Goal: Task Accomplishment & Management: Manage account settings

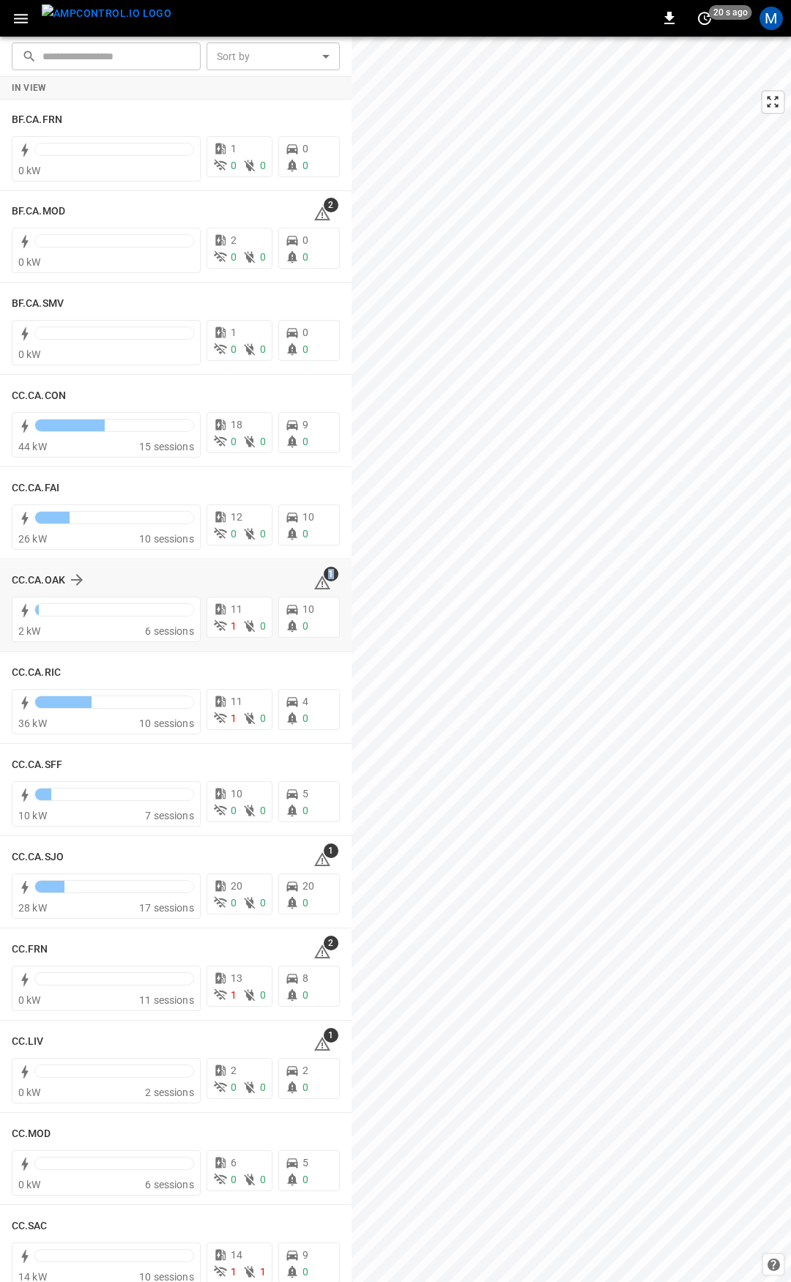
click at [316, 591] on div "CC.CA.OAK 1" at bounding box center [176, 580] width 328 height 28
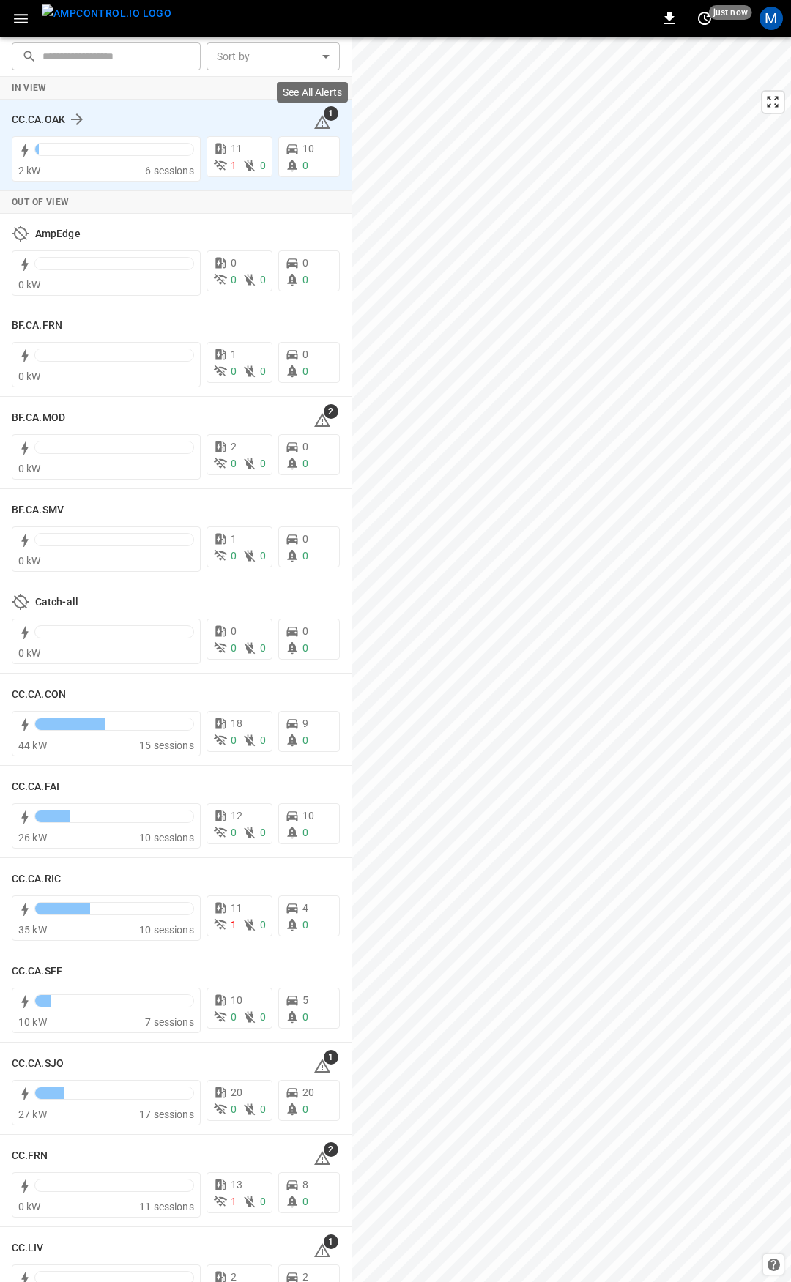
click at [315, 124] on icon at bounding box center [322, 122] width 18 height 18
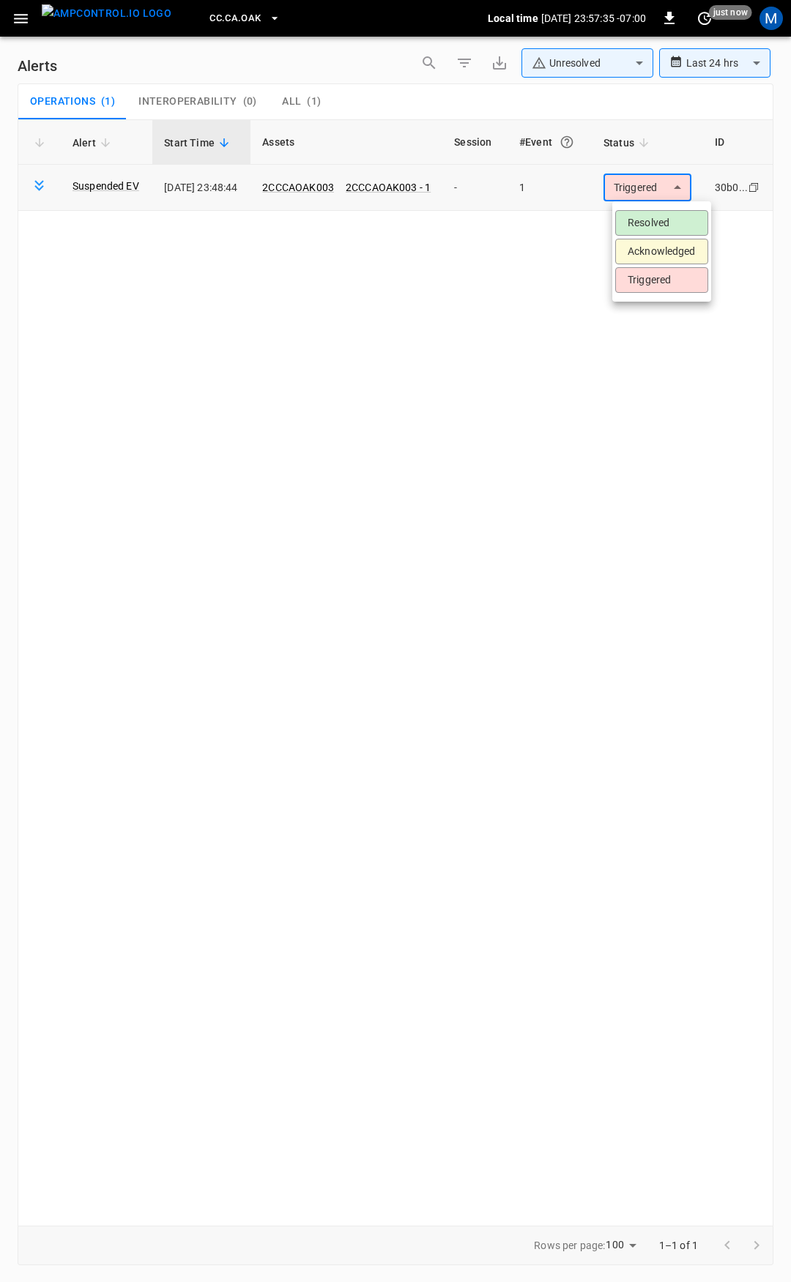
click at [640, 190] on body "**********" at bounding box center [395, 638] width 791 height 1277
drag, startPoint x: 648, startPoint y: 216, endPoint x: 635, endPoint y: 217, distance: 12.5
click at [649, 215] on li "Resolved" at bounding box center [661, 223] width 93 height 26
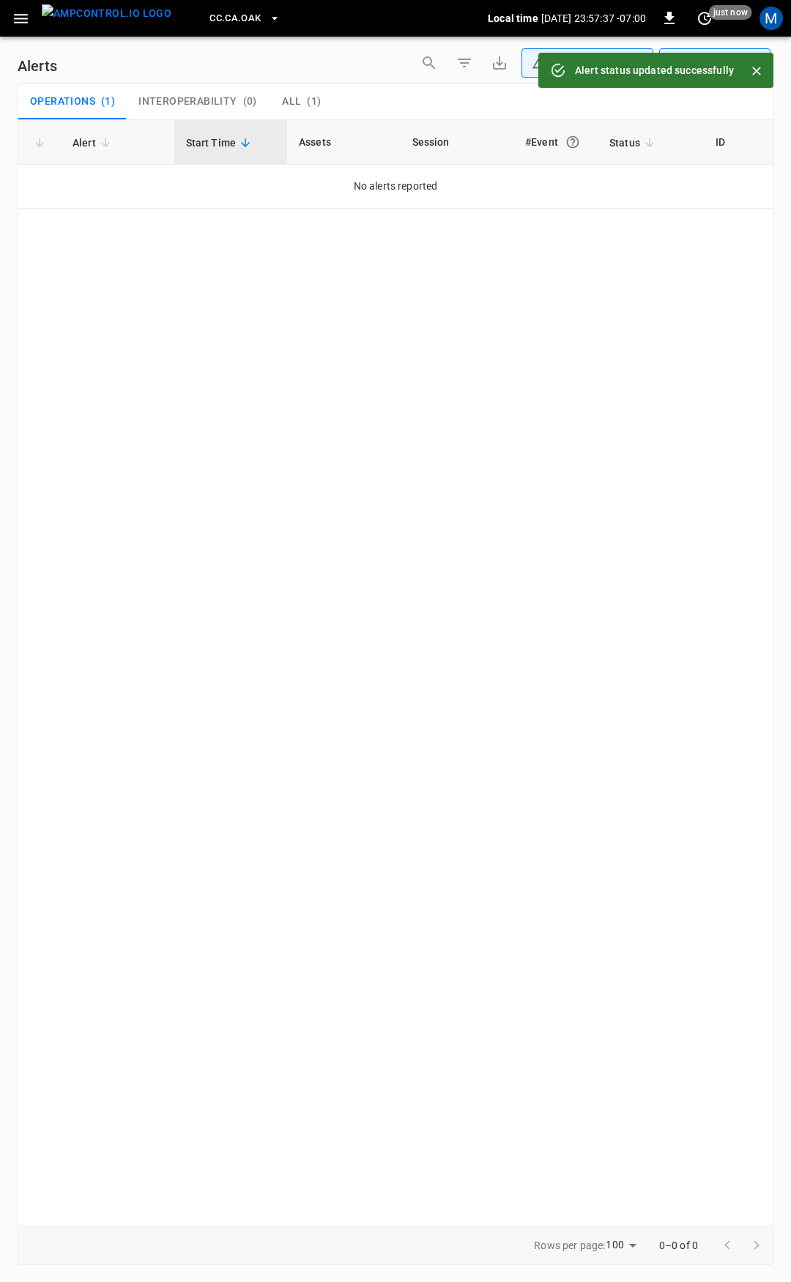
drag, startPoint x: 30, startPoint y: 21, endPoint x: 25, endPoint y: 34, distance: 14.1
click at [29, 21] on button "button" at bounding box center [21, 18] width 30 height 27
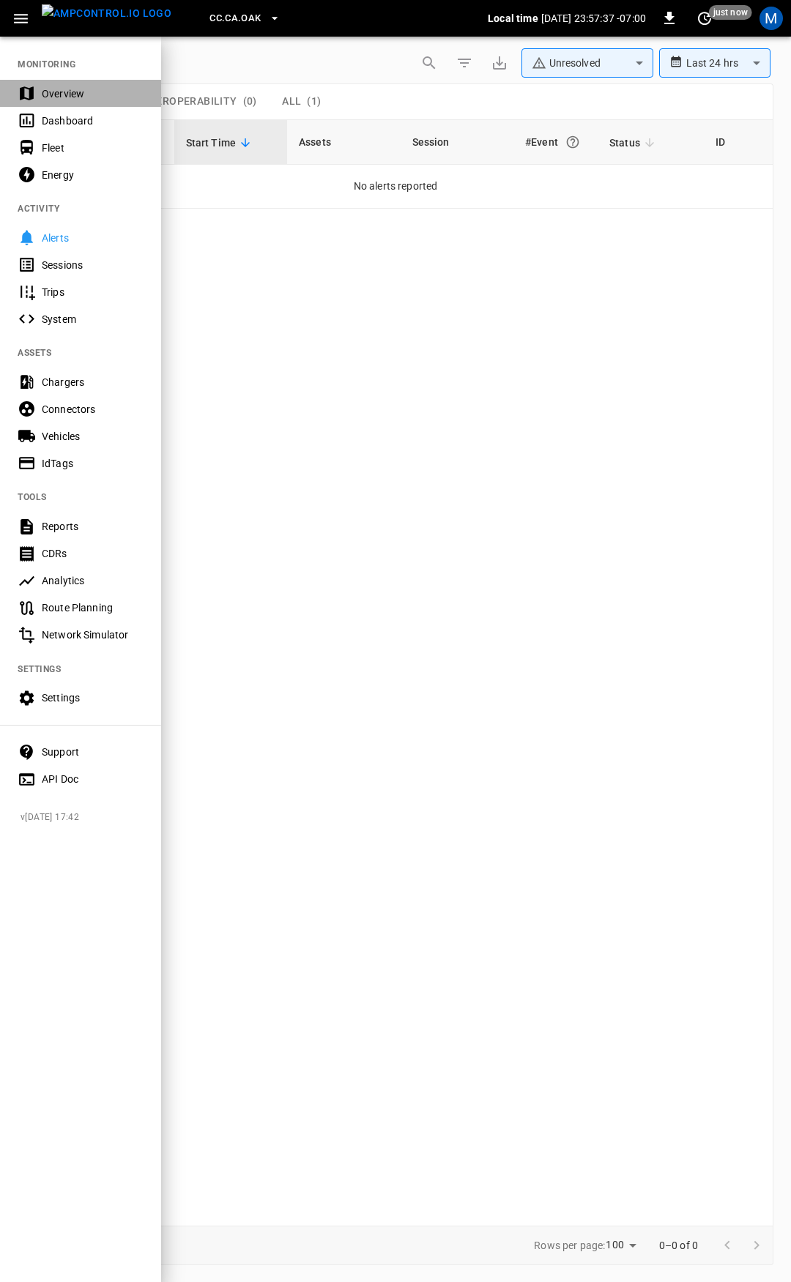
drag, startPoint x: 61, startPoint y: 91, endPoint x: 151, endPoint y: 347, distance: 270.6
click at [61, 92] on div "Overview" at bounding box center [93, 93] width 102 height 15
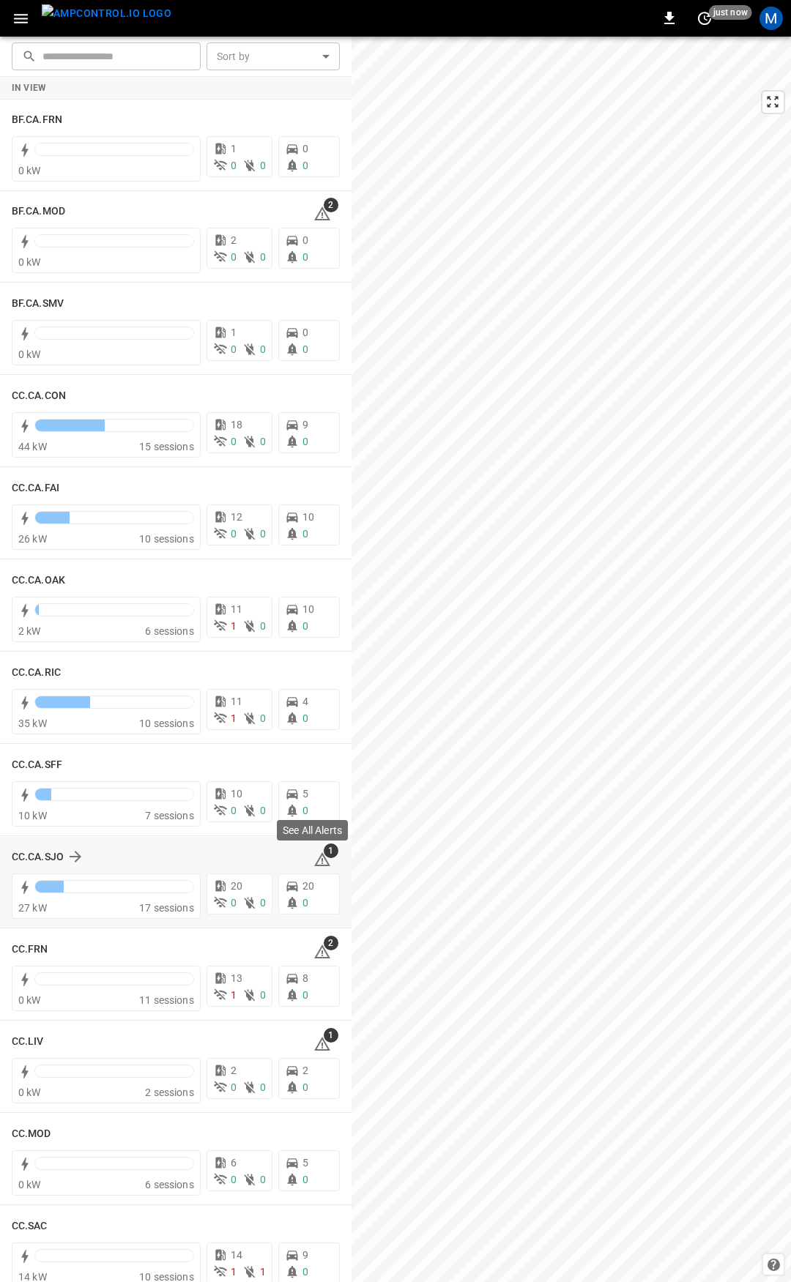
click at [317, 862] on icon at bounding box center [322, 860] width 18 height 18
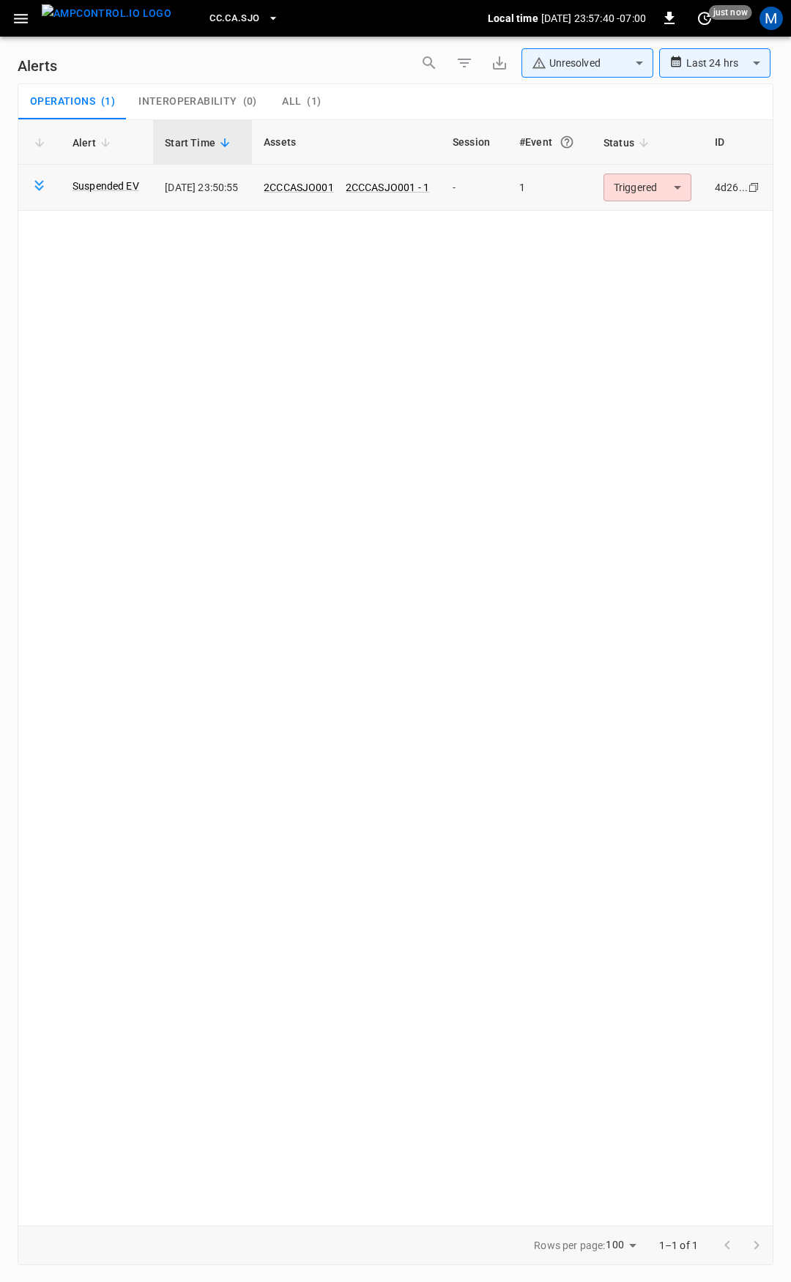
click at [640, 186] on body "**********" at bounding box center [395, 638] width 791 height 1277
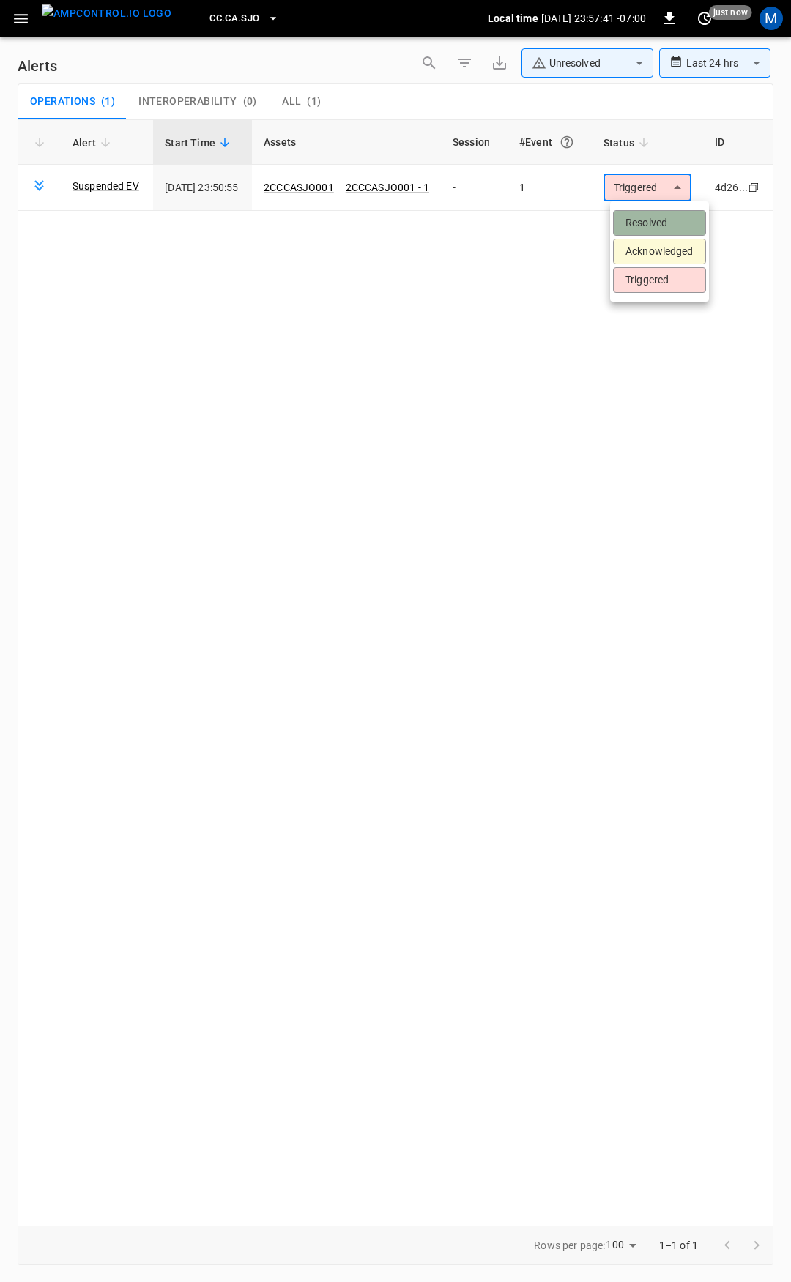
drag, startPoint x: 651, startPoint y: 220, endPoint x: 642, endPoint y: 219, distance: 9.6
click at [651, 220] on li "Resolved" at bounding box center [659, 223] width 93 height 26
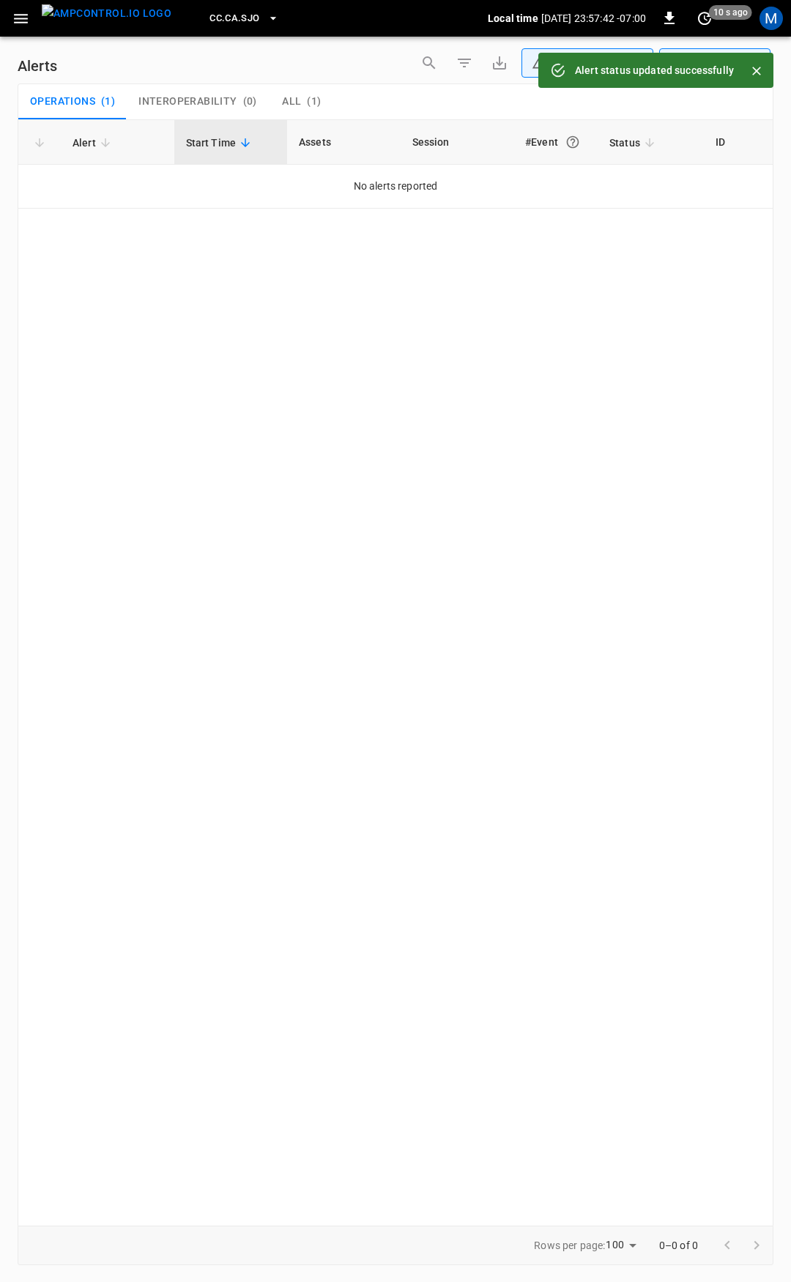
click at [20, 21] on icon "button" at bounding box center [21, 19] width 18 height 18
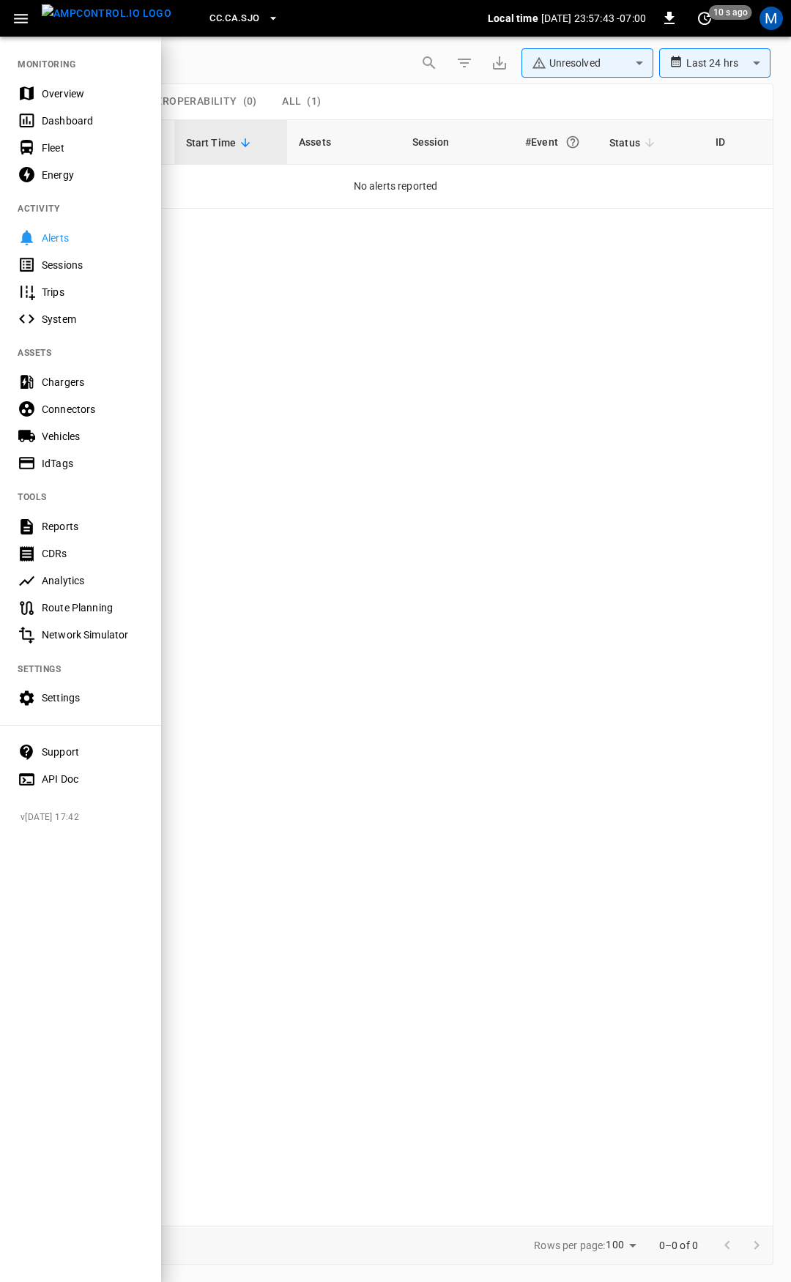
click at [53, 94] on div "Overview" at bounding box center [93, 93] width 102 height 15
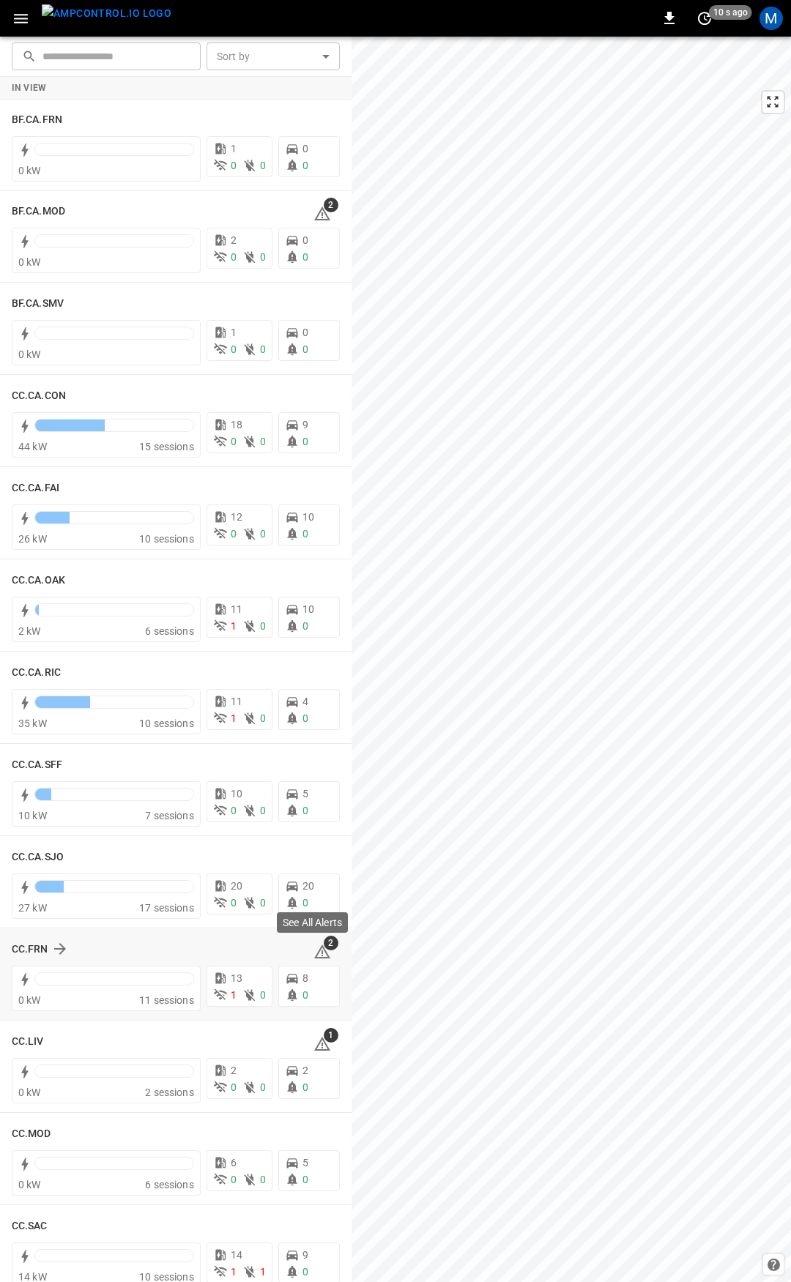
click at [321, 954] on icon at bounding box center [321, 953] width 1 height 6
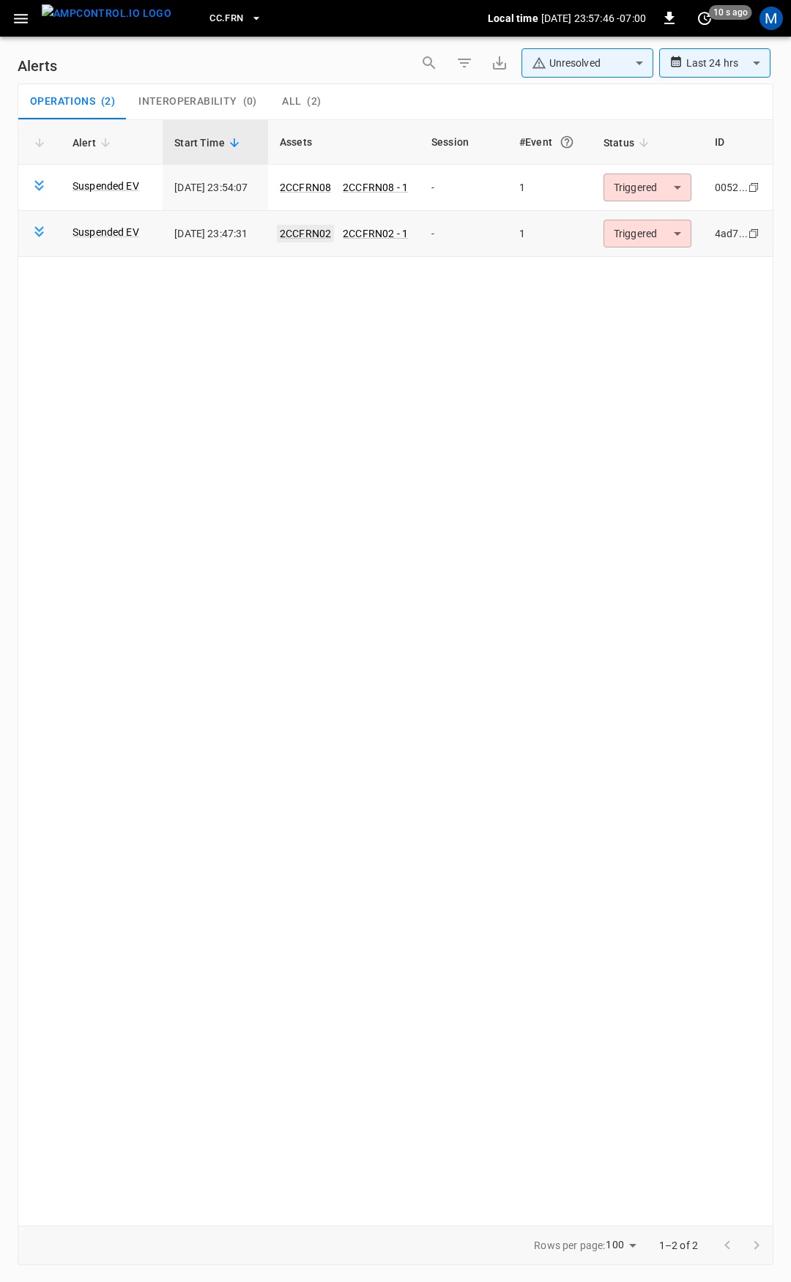
click at [329, 234] on link "2CCFRN02" at bounding box center [305, 234] width 57 height 18
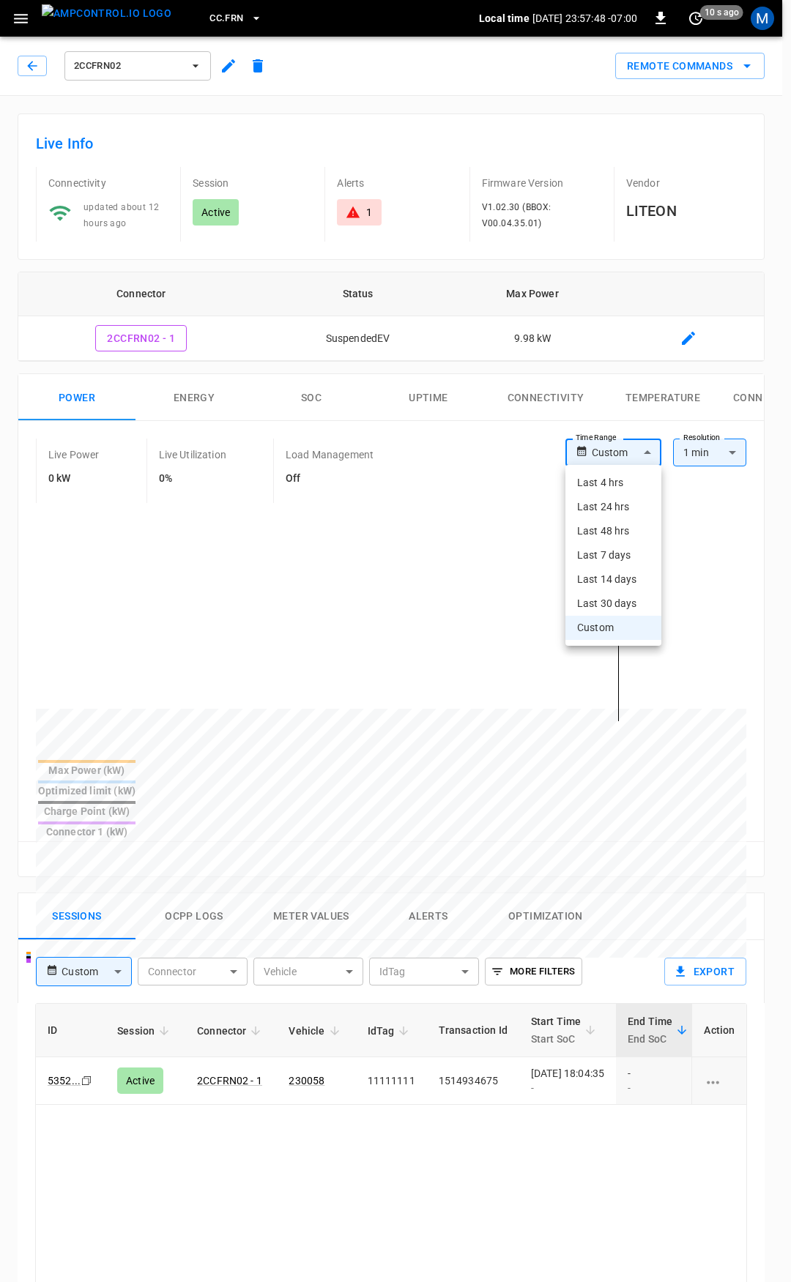
click at [626, 445] on body "CC.FRN Local time [DATE] 23:57:48 -07:00 0 10 s ago M 2CCFRN02 Remote Commands …" at bounding box center [395, 978] width 791 height 1957
click at [625, 477] on li "Last 4 hrs" at bounding box center [613, 483] width 96 height 24
type input "**********"
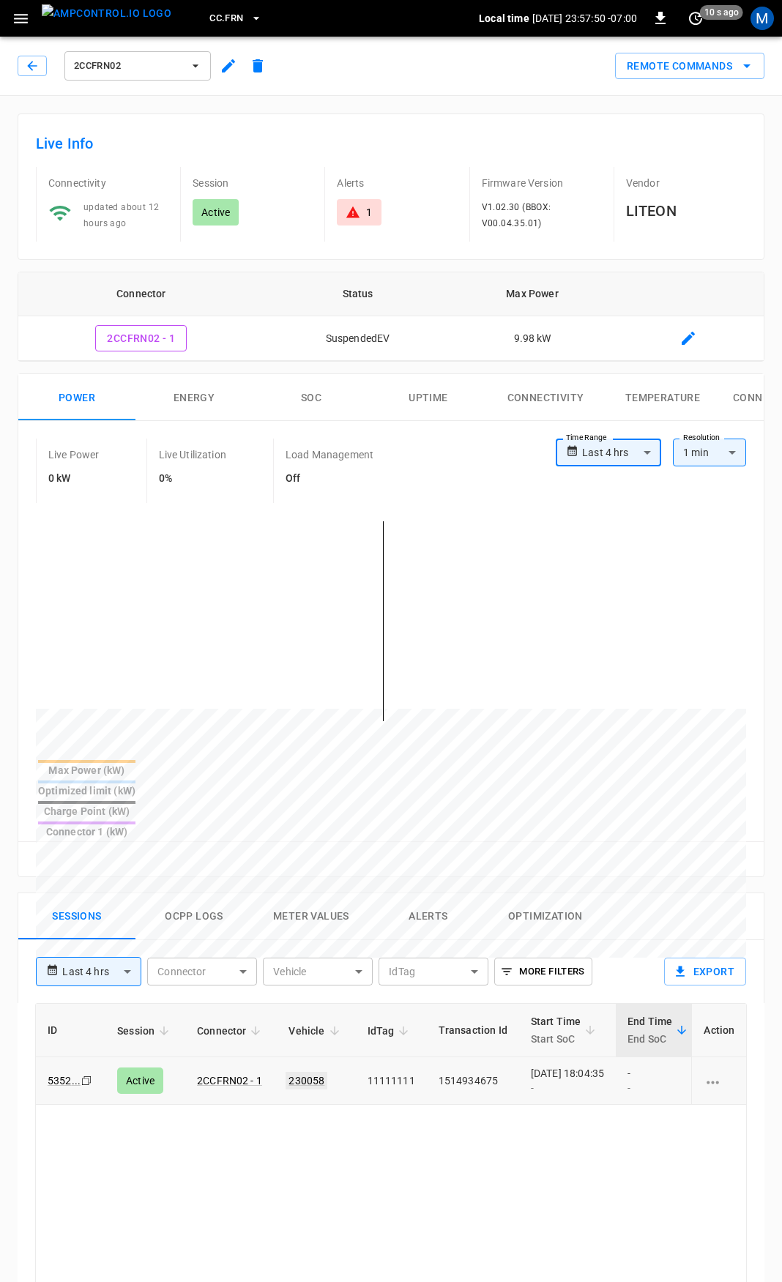
click at [294, 1072] on link "230058" at bounding box center [306, 1081] width 42 height 18
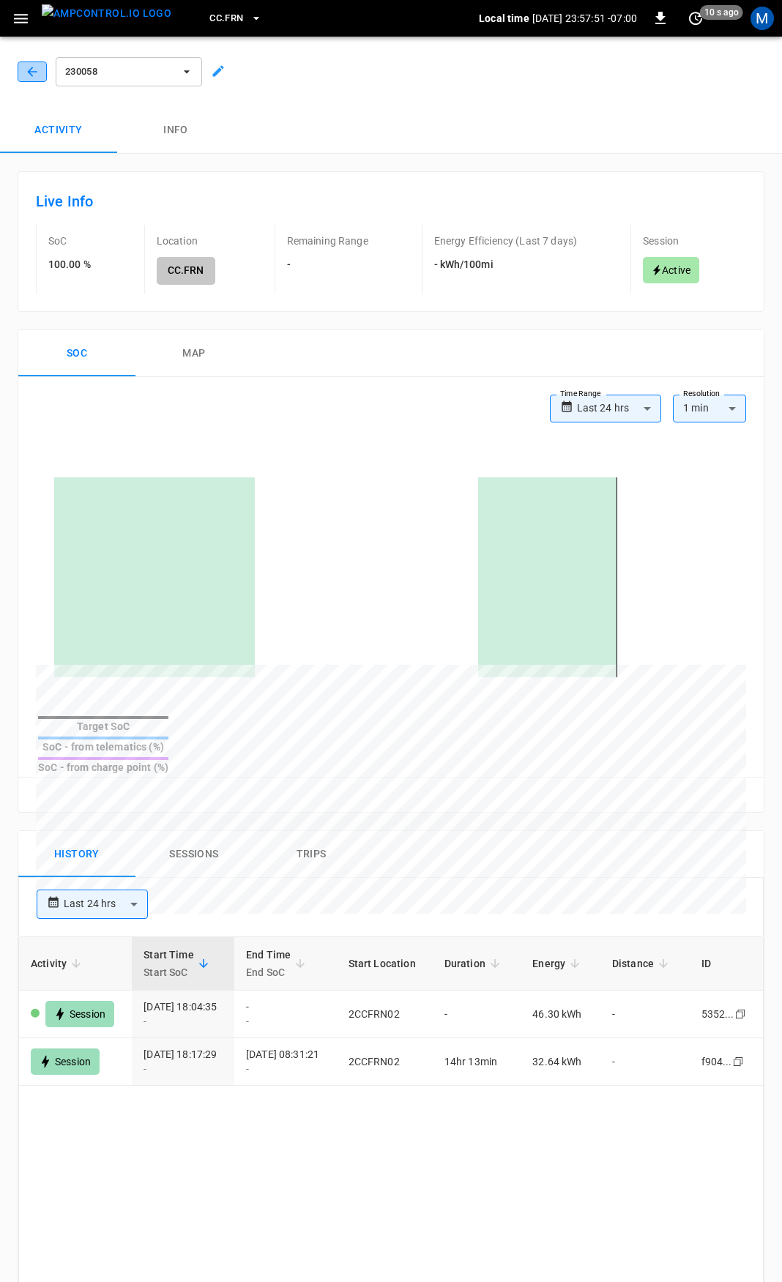
click at [27, 70] on icon "button" at bounding box center [32, 71] width 15 height 15
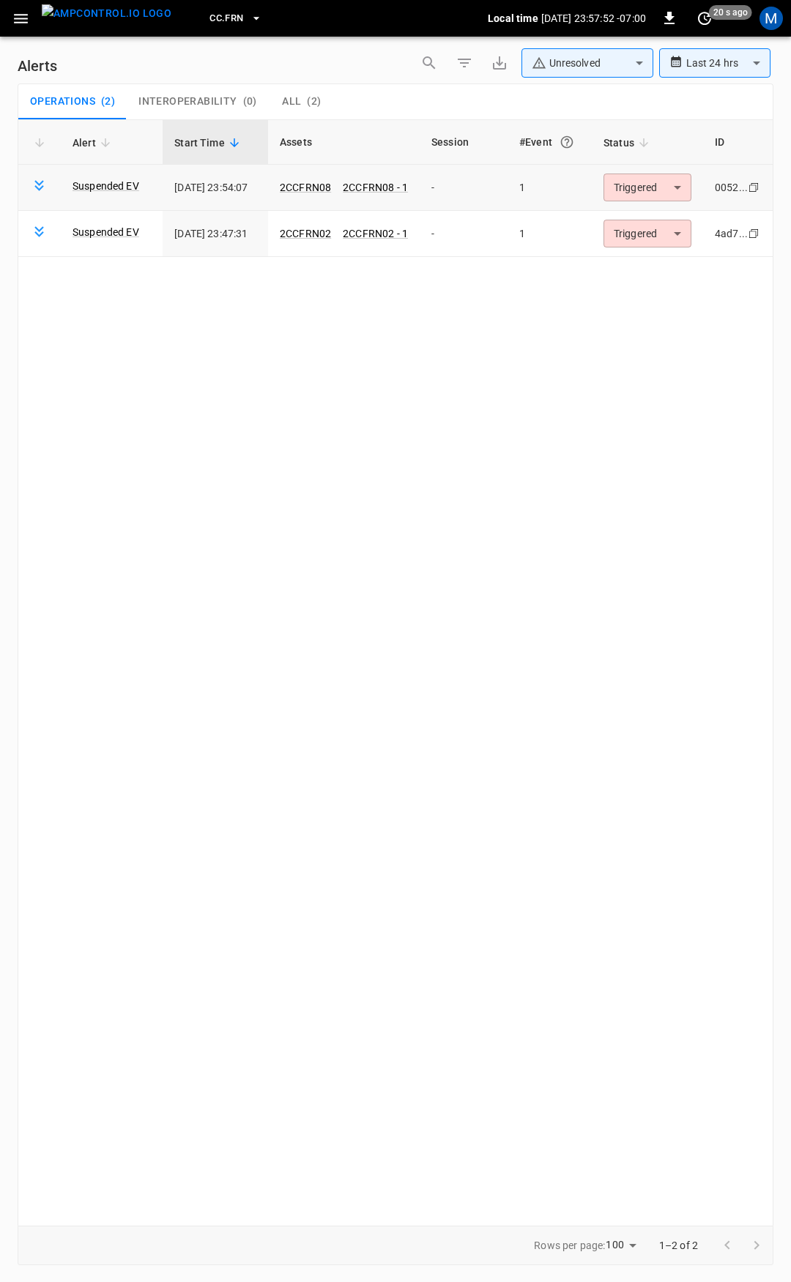
click at [639, 187] on body "**********" at bounding box center [395, 638] width 791 height 1277
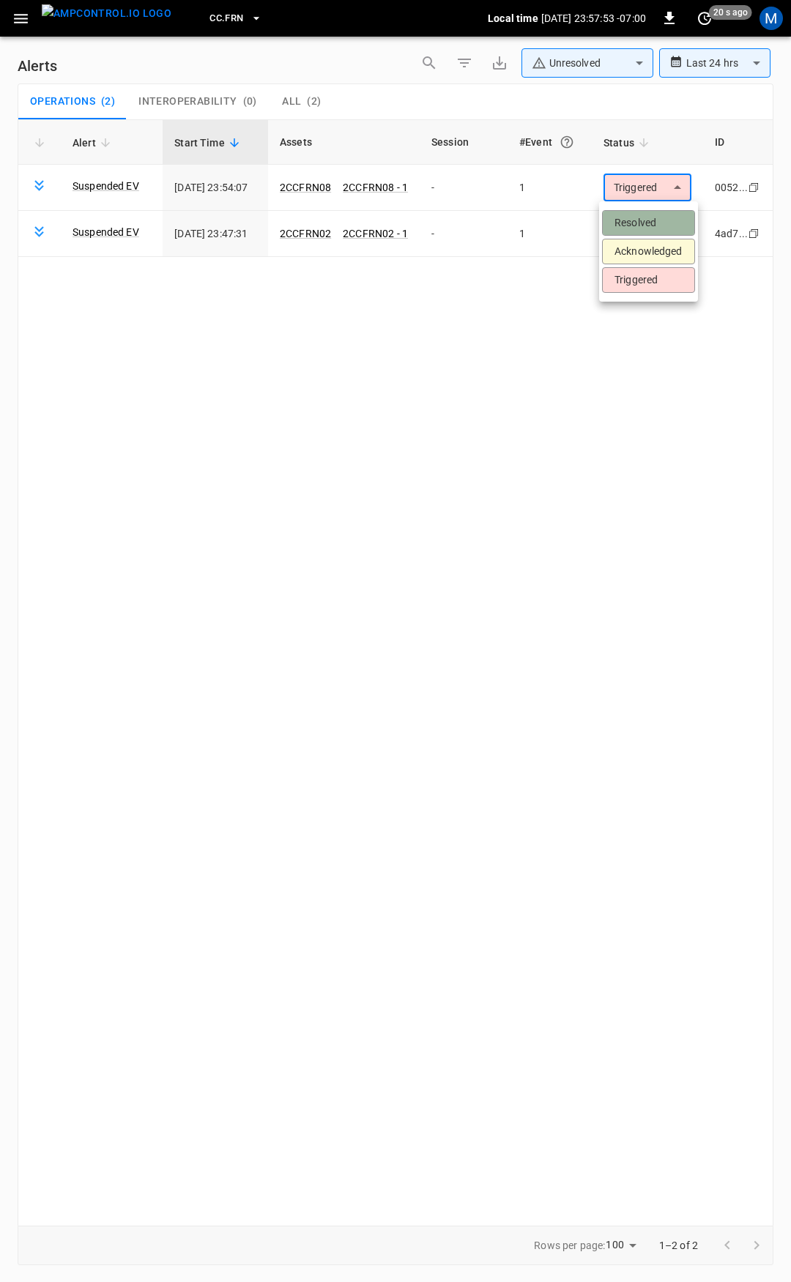
click at [640, 212] on li "Resolved" at bounding box center [648, 223] width 93 height 26
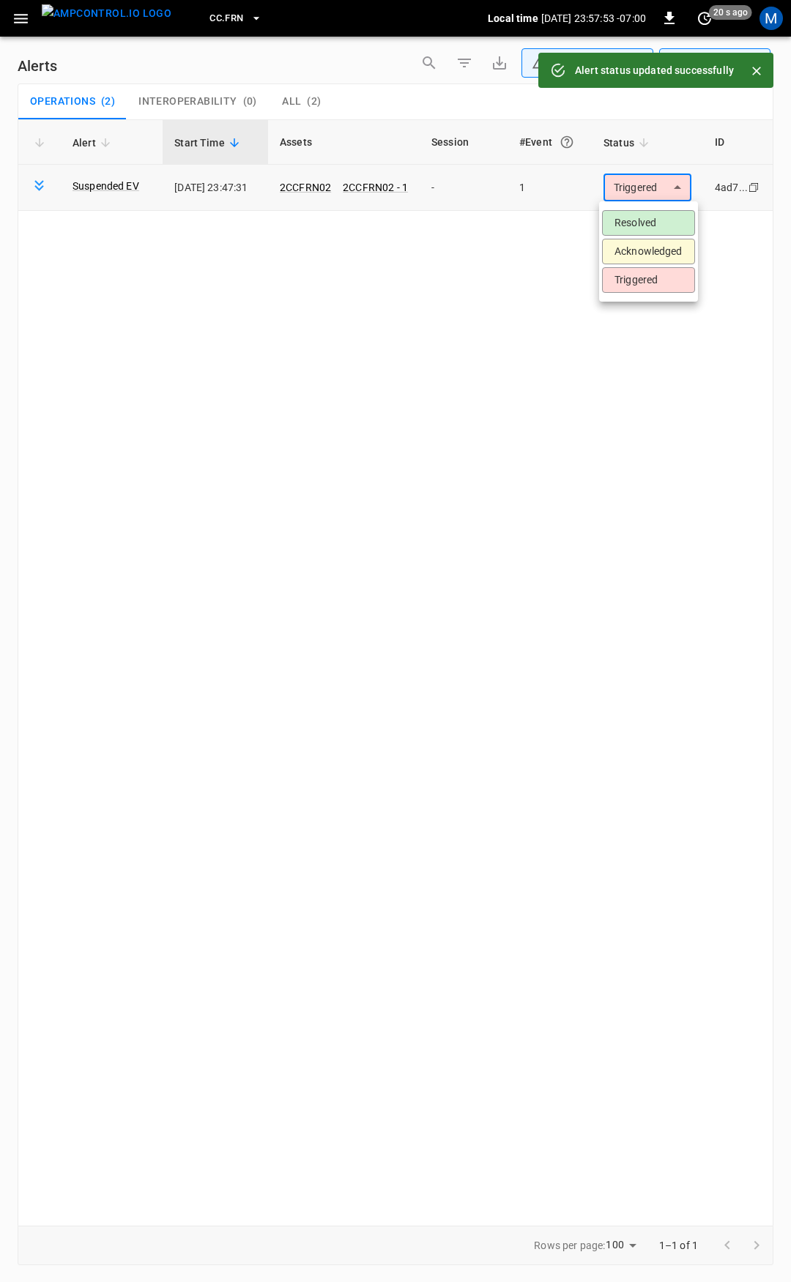
click at [646, 187] on body "**********" at bounding box center [395, 638] width 791 height 1277
click at [651, 215] on li "Resolved" at bounding box center [648, 223] width 93 height 26
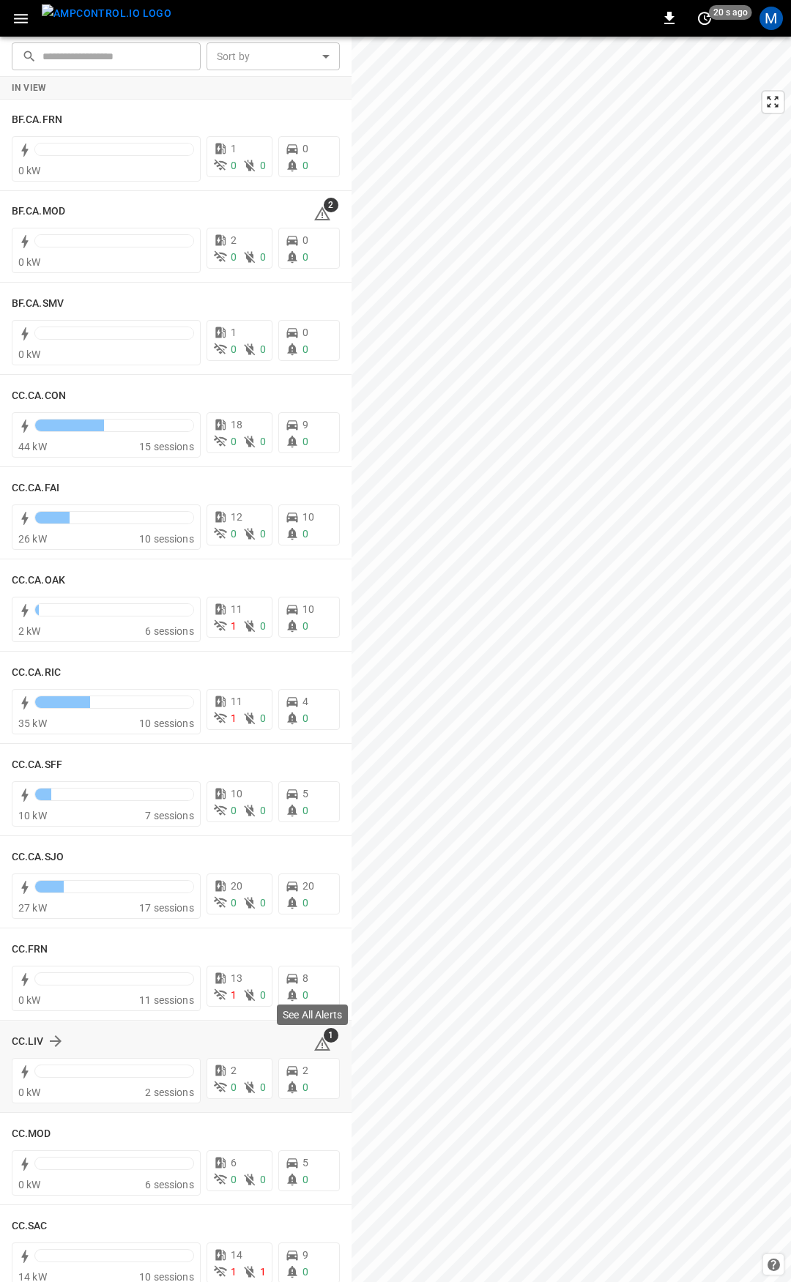
click at [324, 1040] on span "1" at bounding box center [331, 1035] width 15 height 15
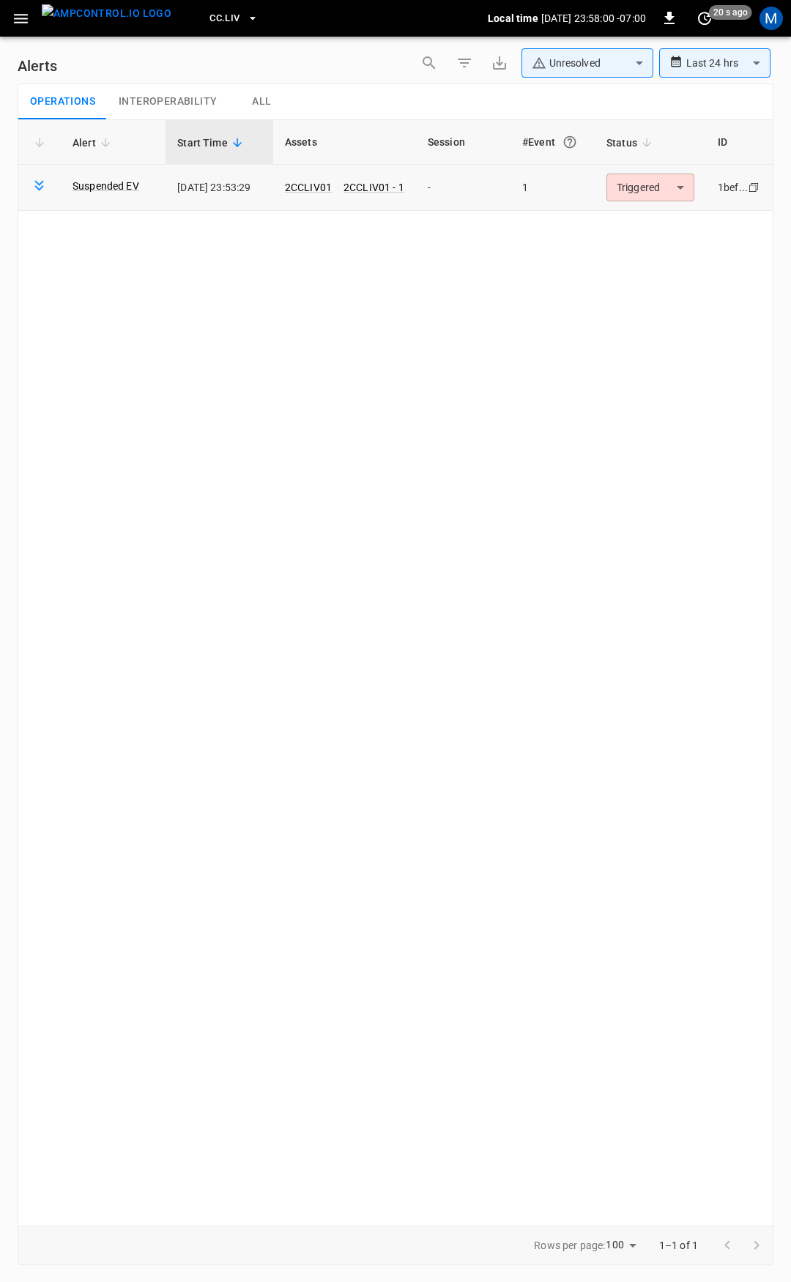
click at [660, 173] on body "**********" at bounding box center [395, 638] width 791 height 1277
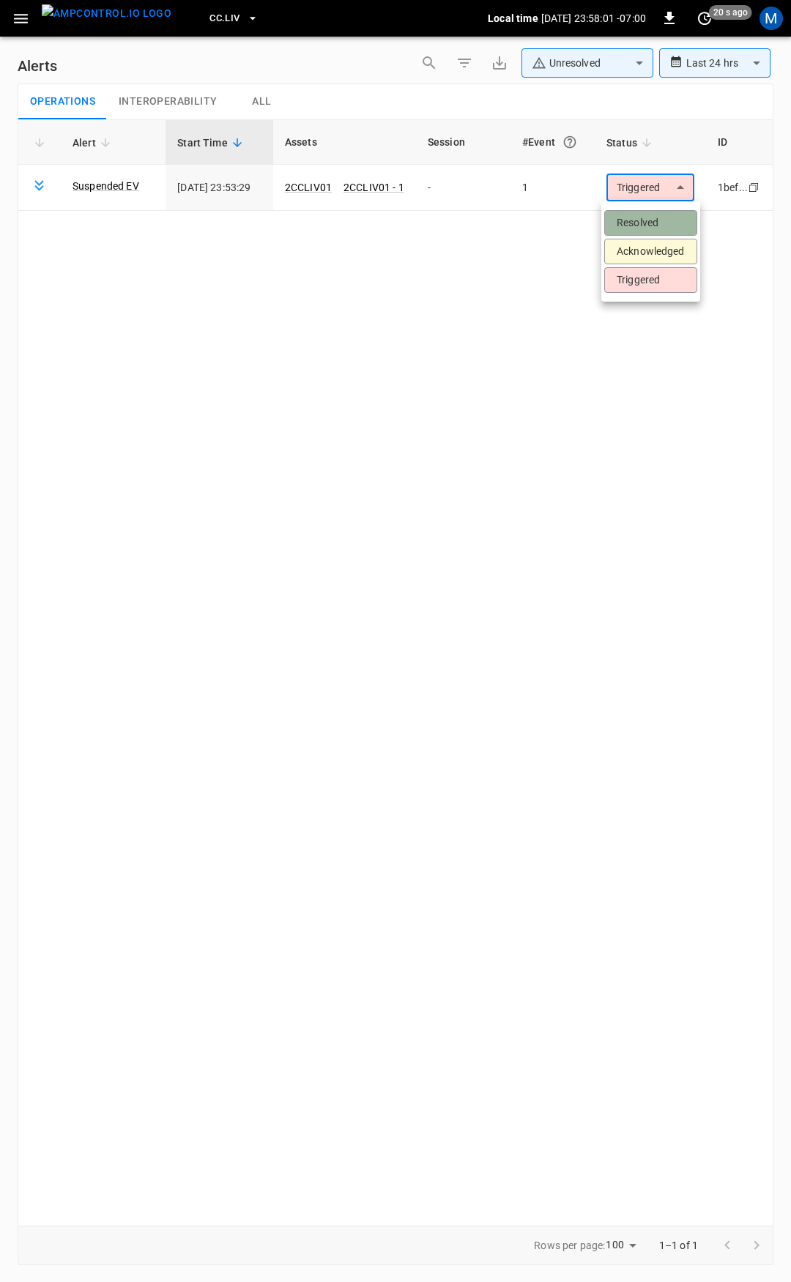
click at [663, 215] on li "Resolved" at bounding box center [650, 223] width 93 height 26
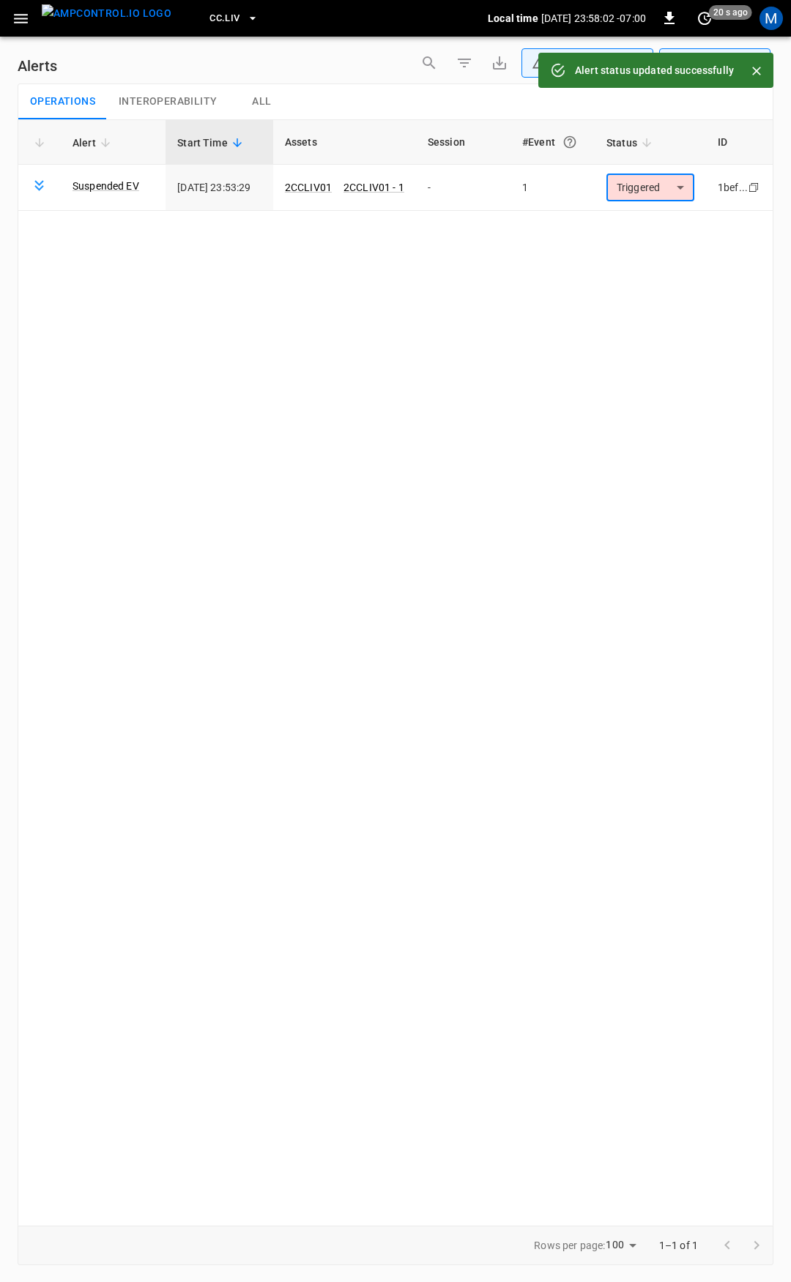
click at [11, 13] on button "button" at bounding box center [21, 18] width 30 height 27
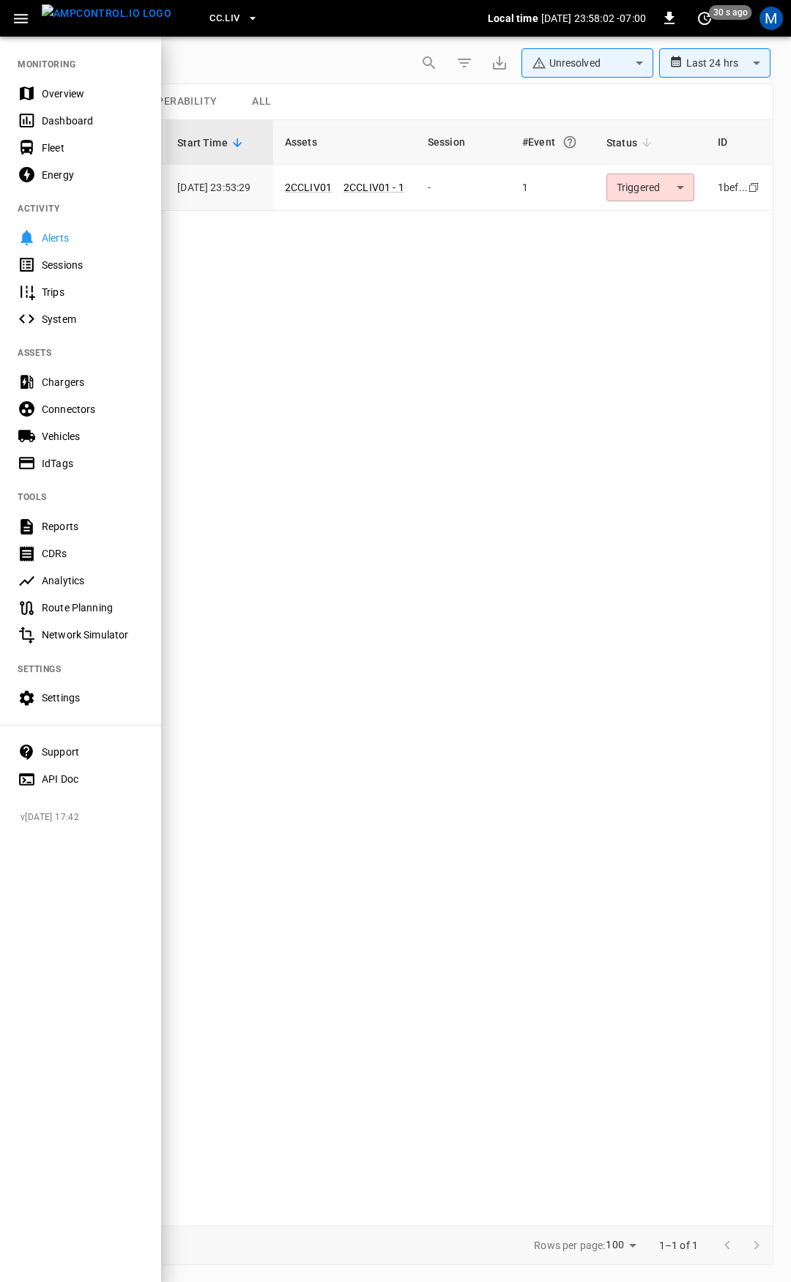
click at [61, 78] on nav "MONITORING Overview Dashboard Fleet Energy ACTIVITY Alerts Sessions Trips Syste…" at bounding box center [80, 416] width 161 height 763
drag, startPoint x: 62, startPoint y: 83, endPoint x: 104, endPoint y: 105, distance: 47.1
click at [64, 82] on div "Overview" at bounding box center [80, 93] width 161 height 27
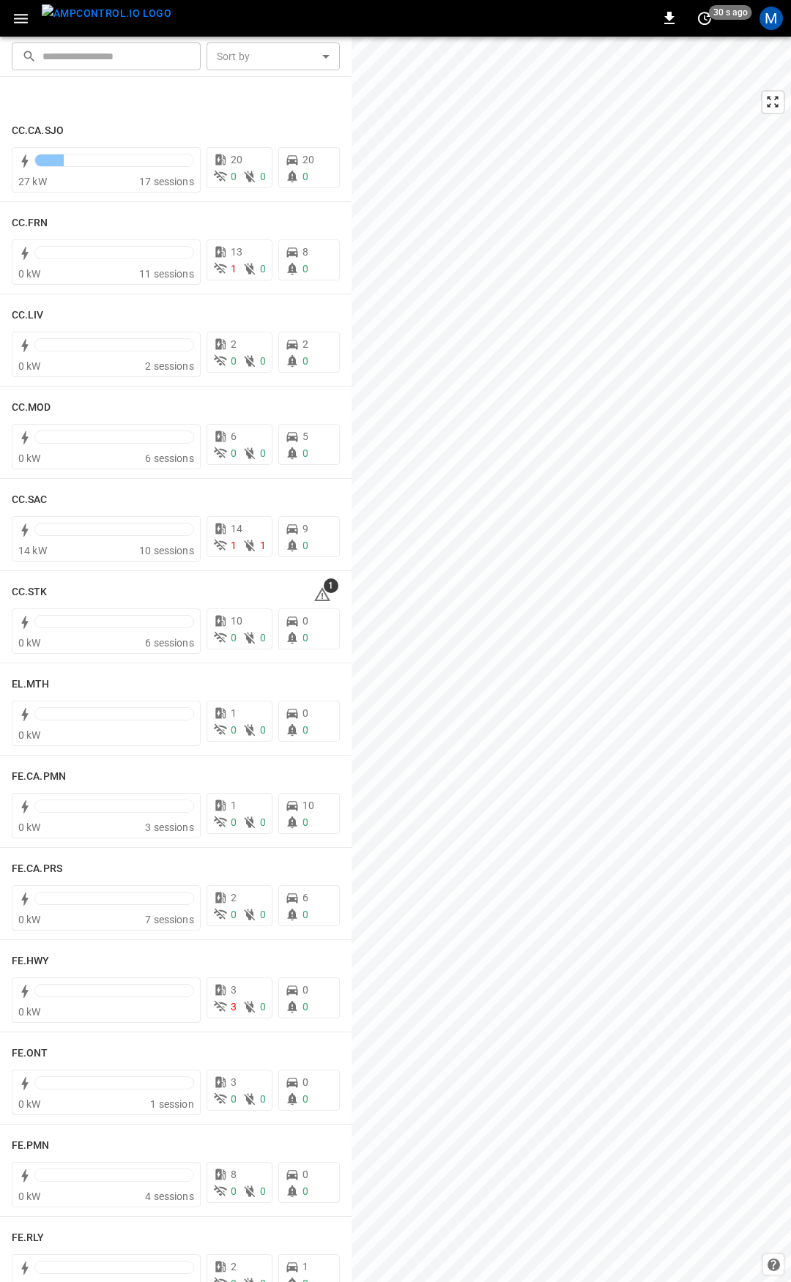
scroll to position [859, 0]
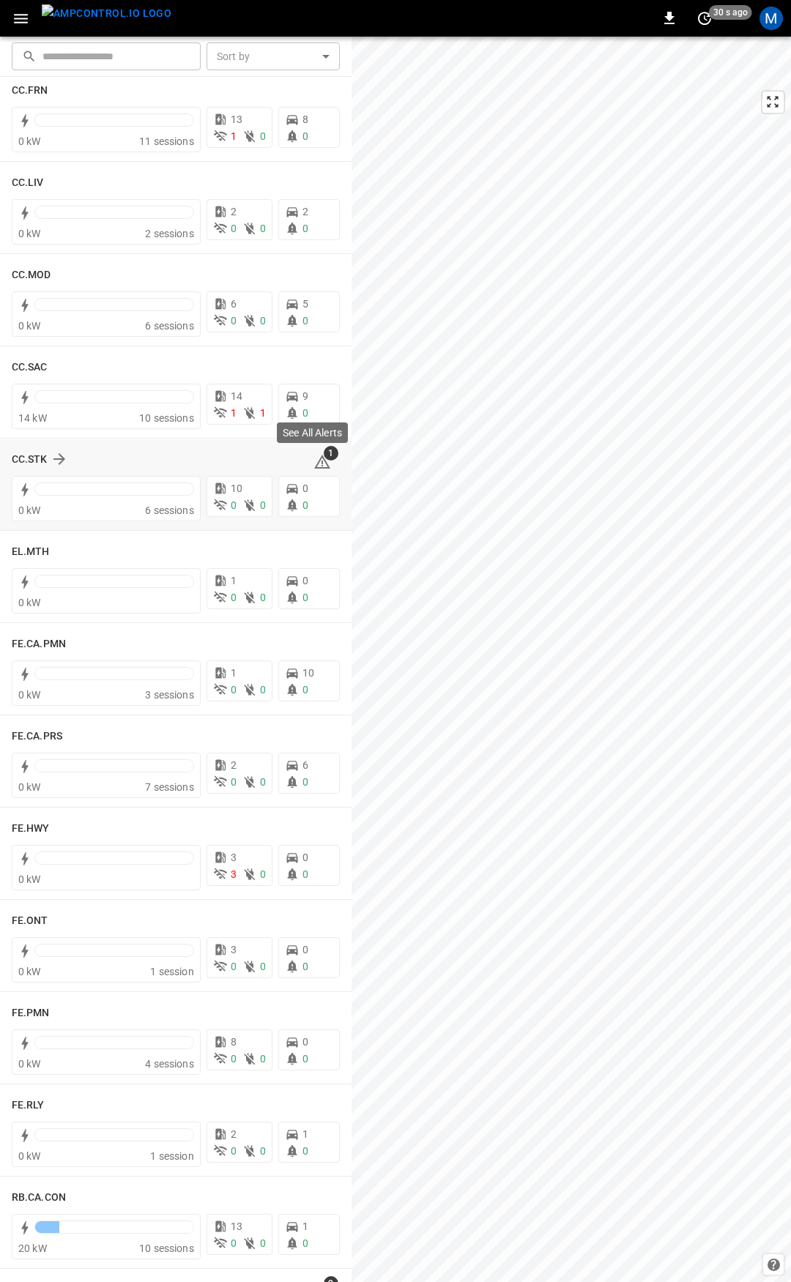
click at [314, 461] on icon at bounding box center [322, 462] width 16 height 14
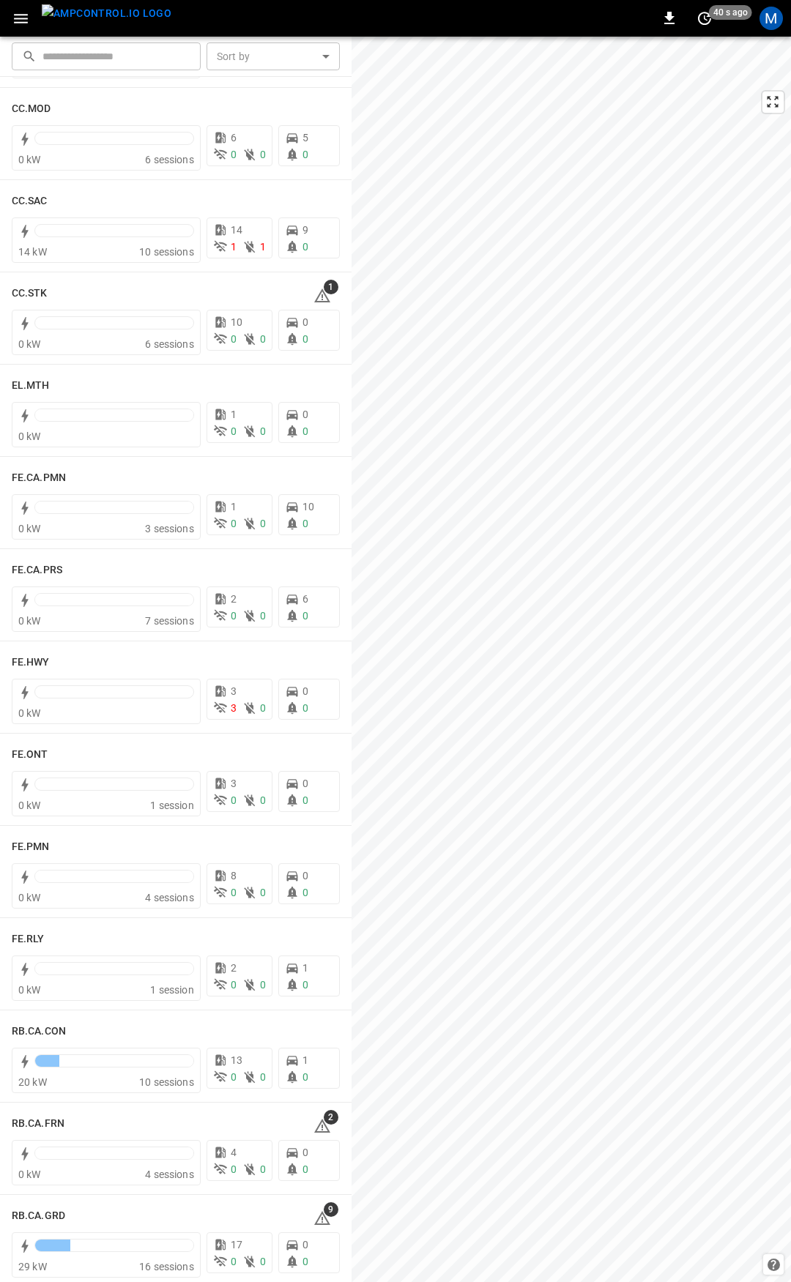
scroll to position [1012, 0]
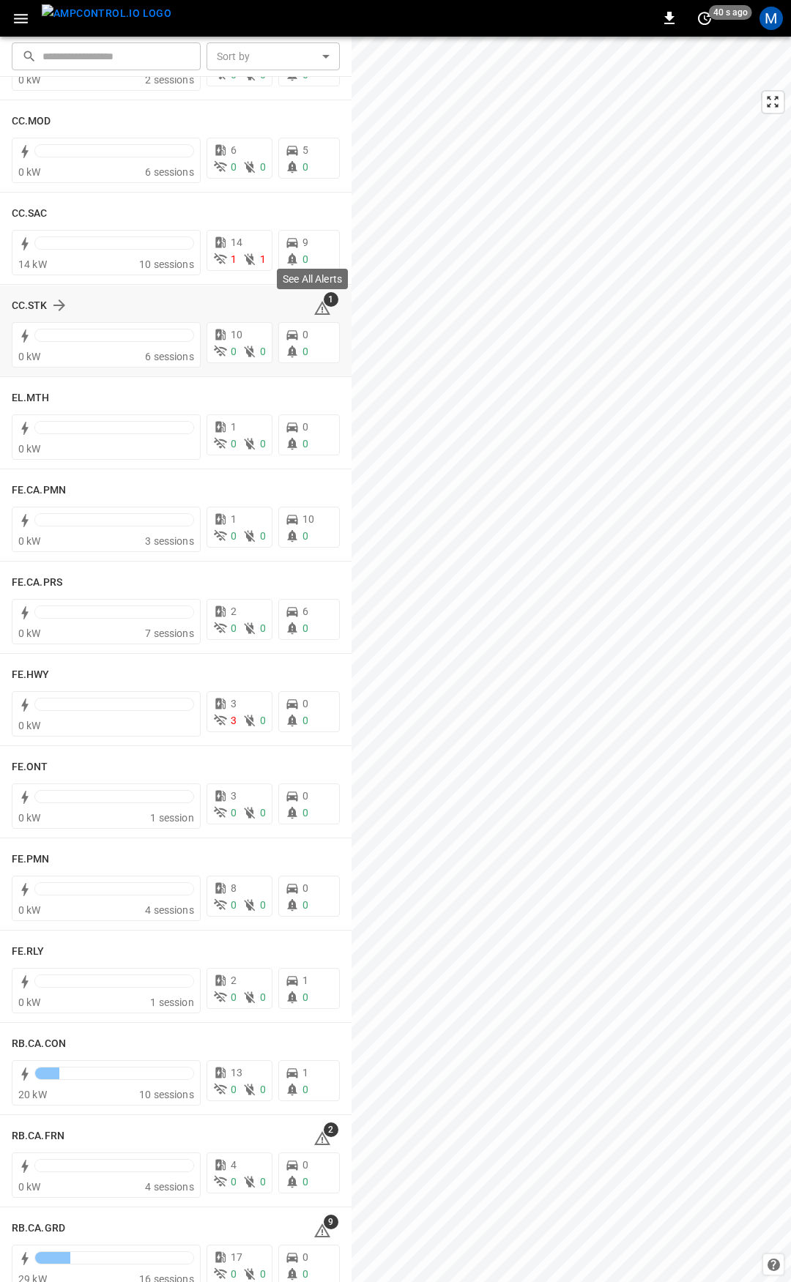
click at [316, 307] on icon at bounding box center [322, 308] width 16 height 14
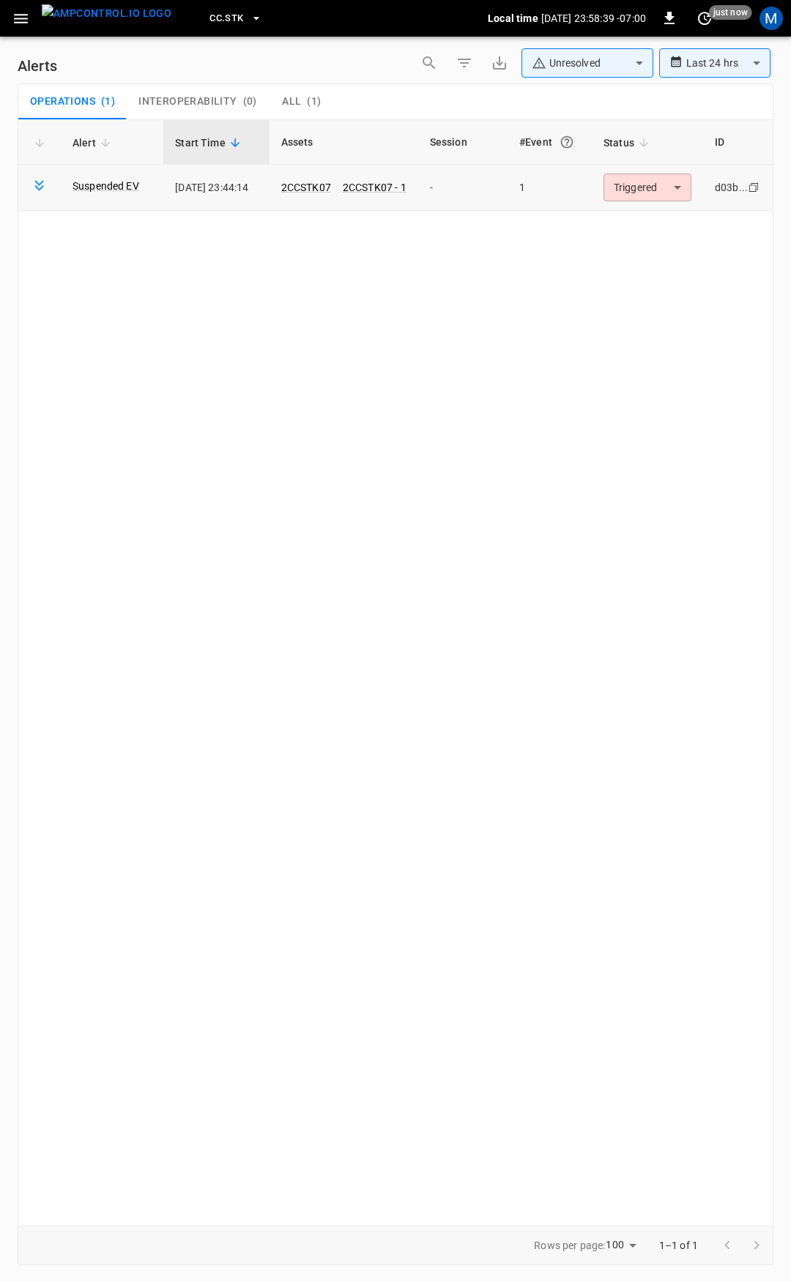
drag, startPoint x: 621, startPoint y: 163, endPoint x: 623, endPoint y: 170, distance: 7.5
click at [623, 164] on th "Status" at bounding box center [646, 142] width 111 height 45
click at [627, 173] on body "**********" at bounding box center [395, 638] width 791 height 1277
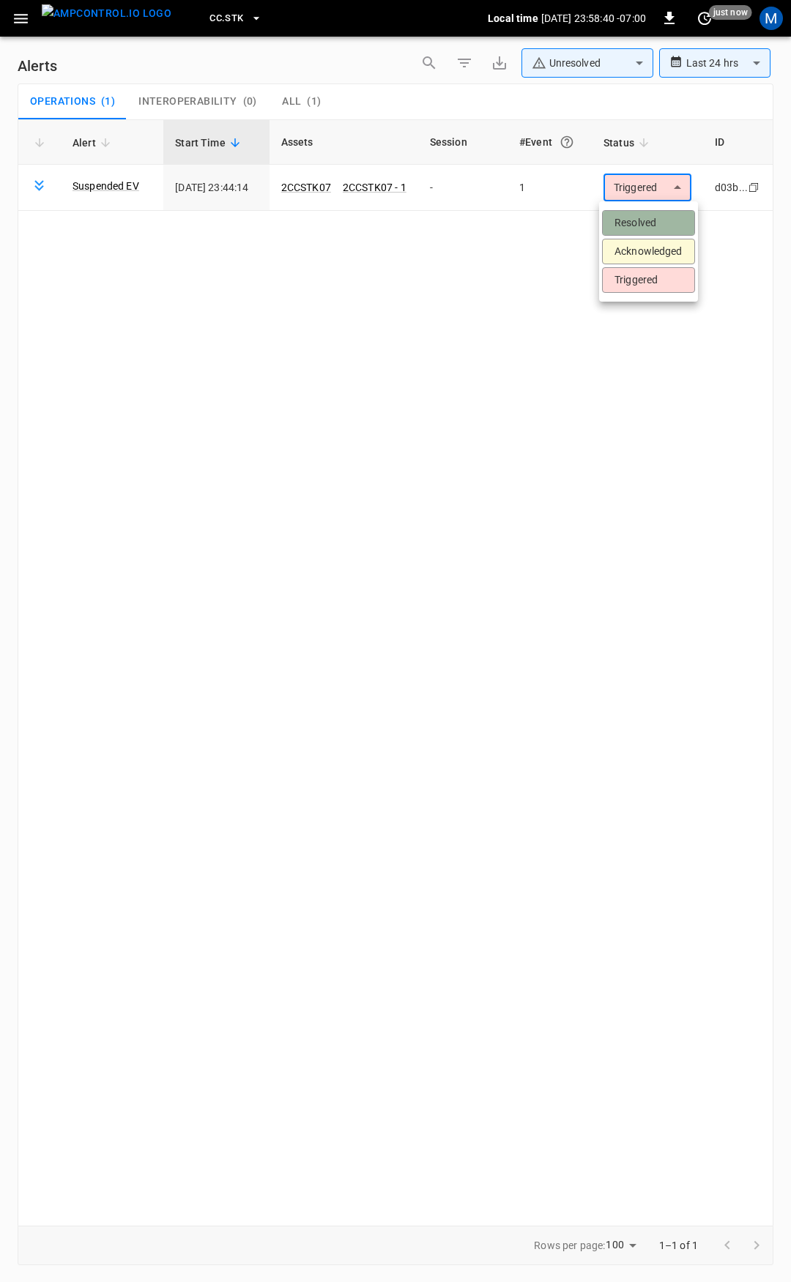
click at [651, 213] on li "Resolved" at bounding box center [648, 223] width 93 height 26
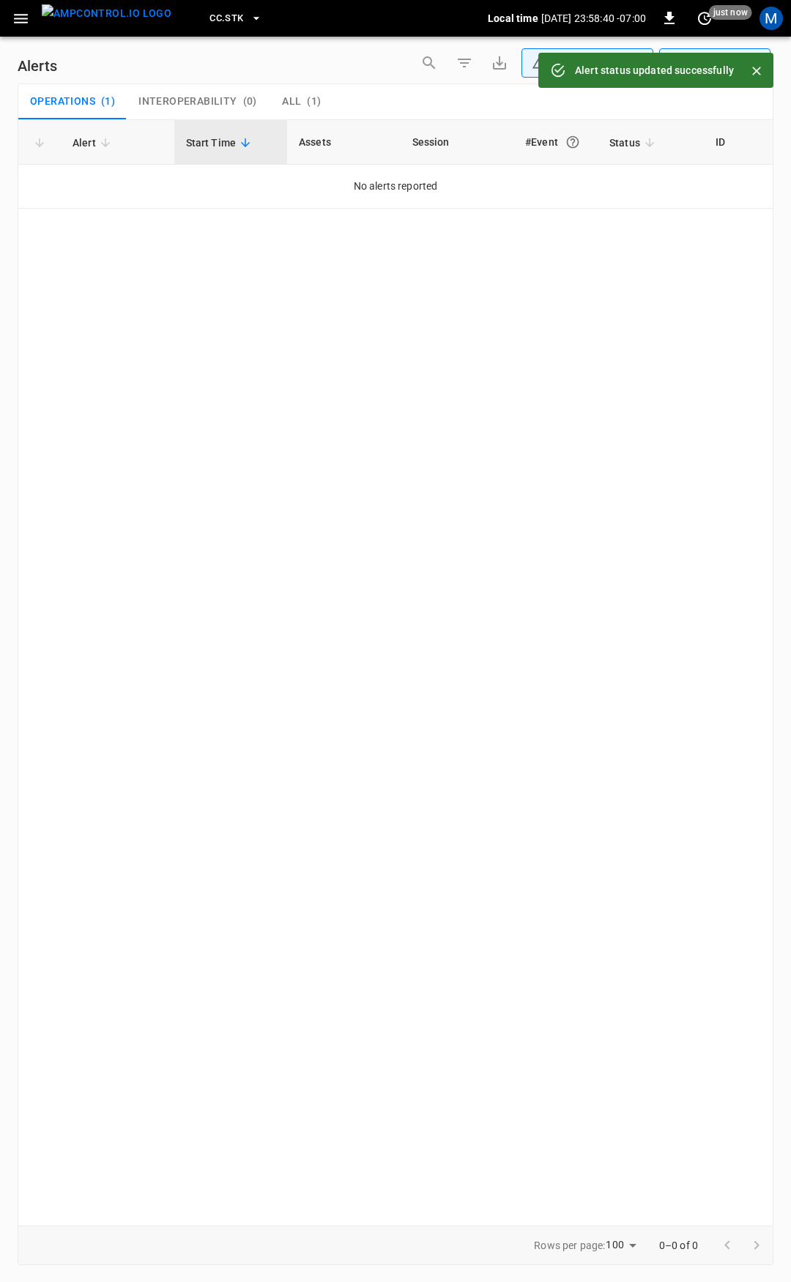
click at [21, 15] on icon "button" at bounding box center [21, 19] width 18 height 18
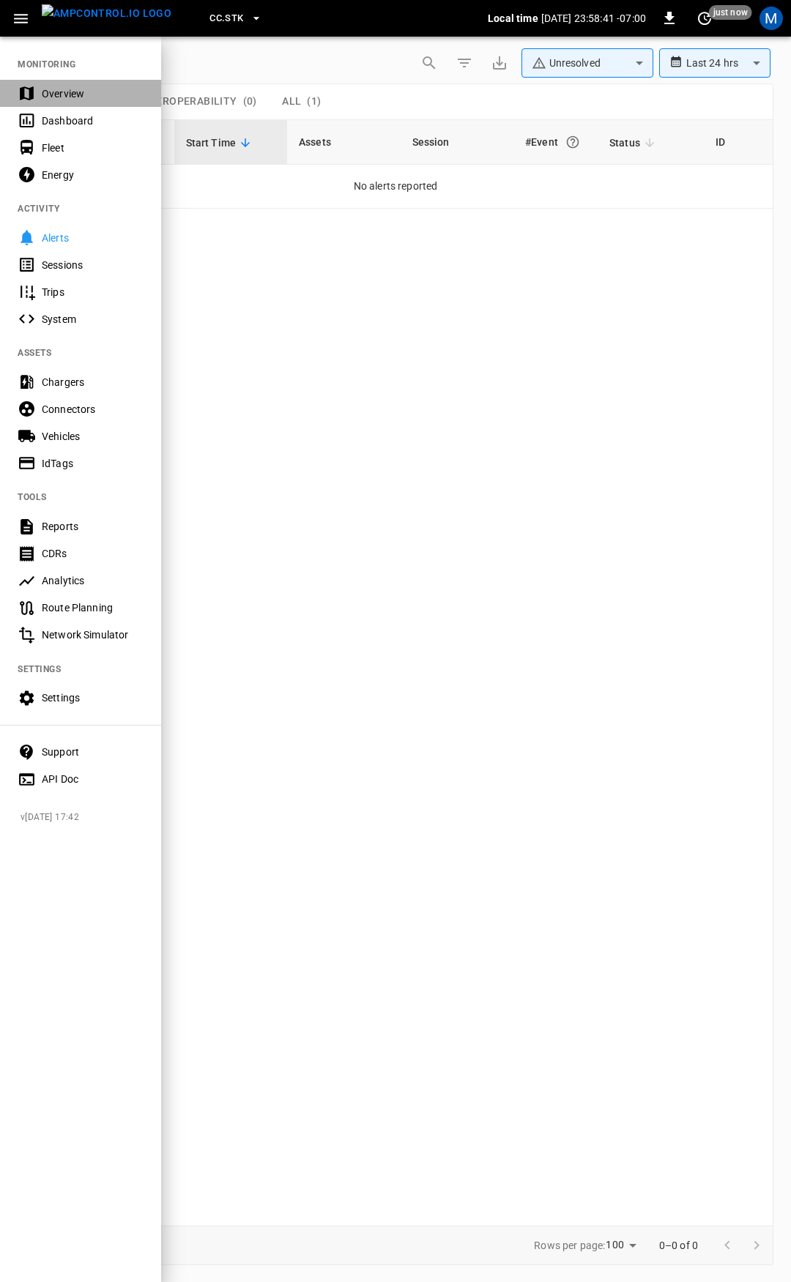
click at [89, 92] on div "Overview" at bounding box center [93, 93] width 102 height 15
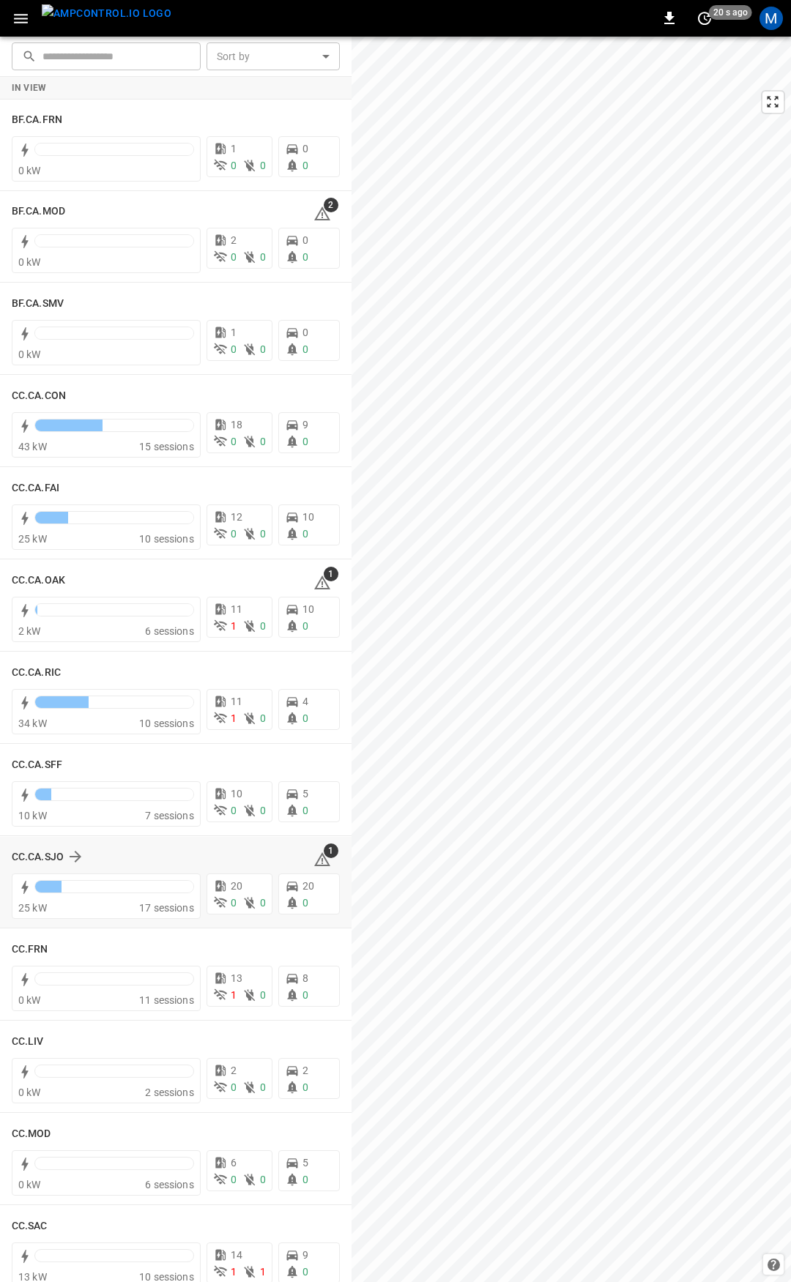
click at [315, 859] on icon at bounding box center [322, 859] width 16 height 14
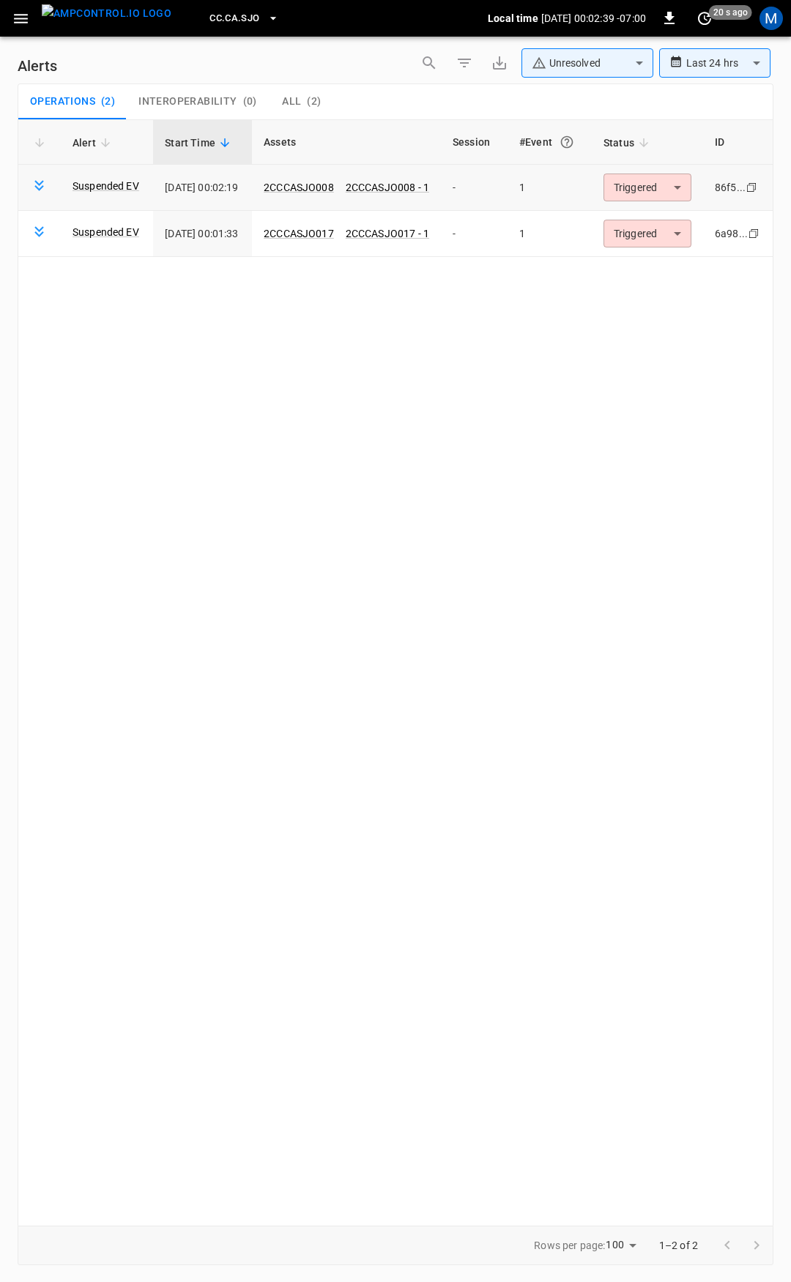
click at [671, 191] on body "**********" at bounding box center [395, 638] width 791 height 1277
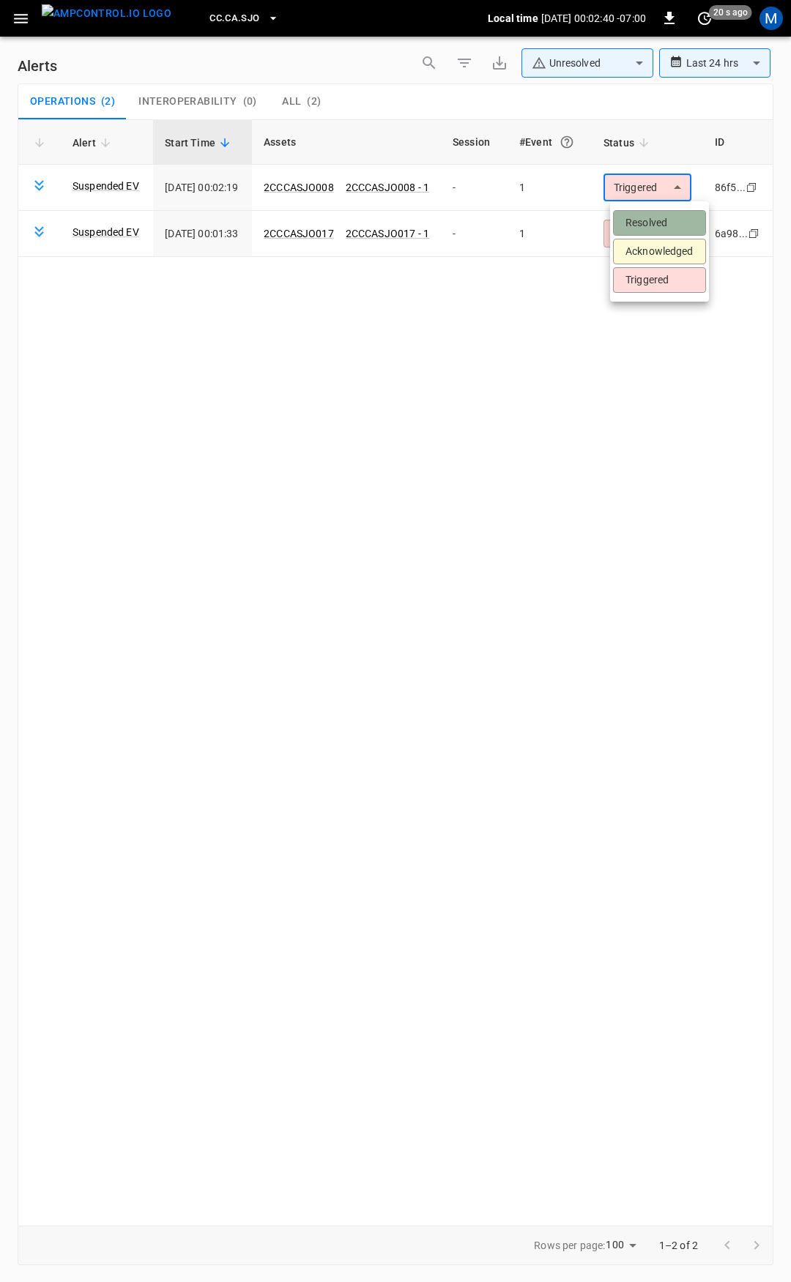
click at [665, 220] on li "Resolved" at bounding box center [659, 223] width 93 height 26
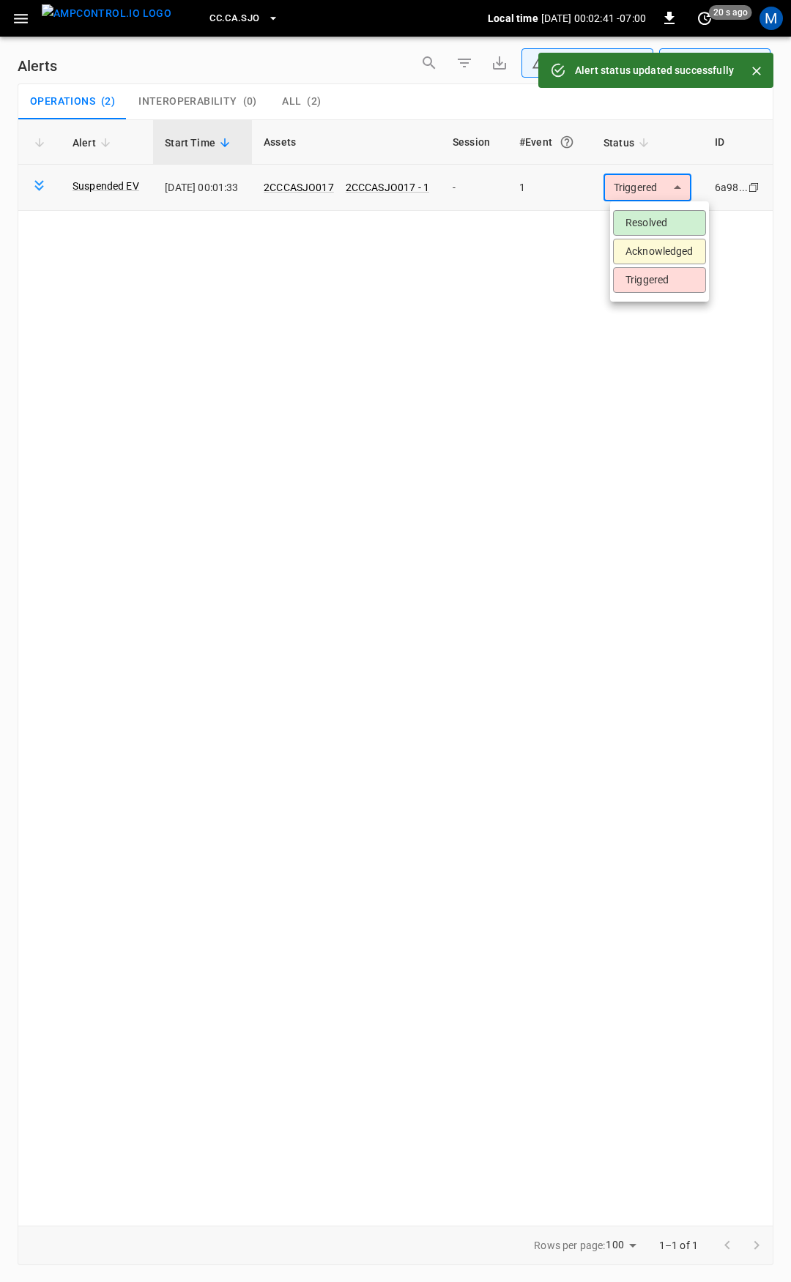
click at [673, 184] on body "**********" at bounding box center [395, 638] width 791 height 1277
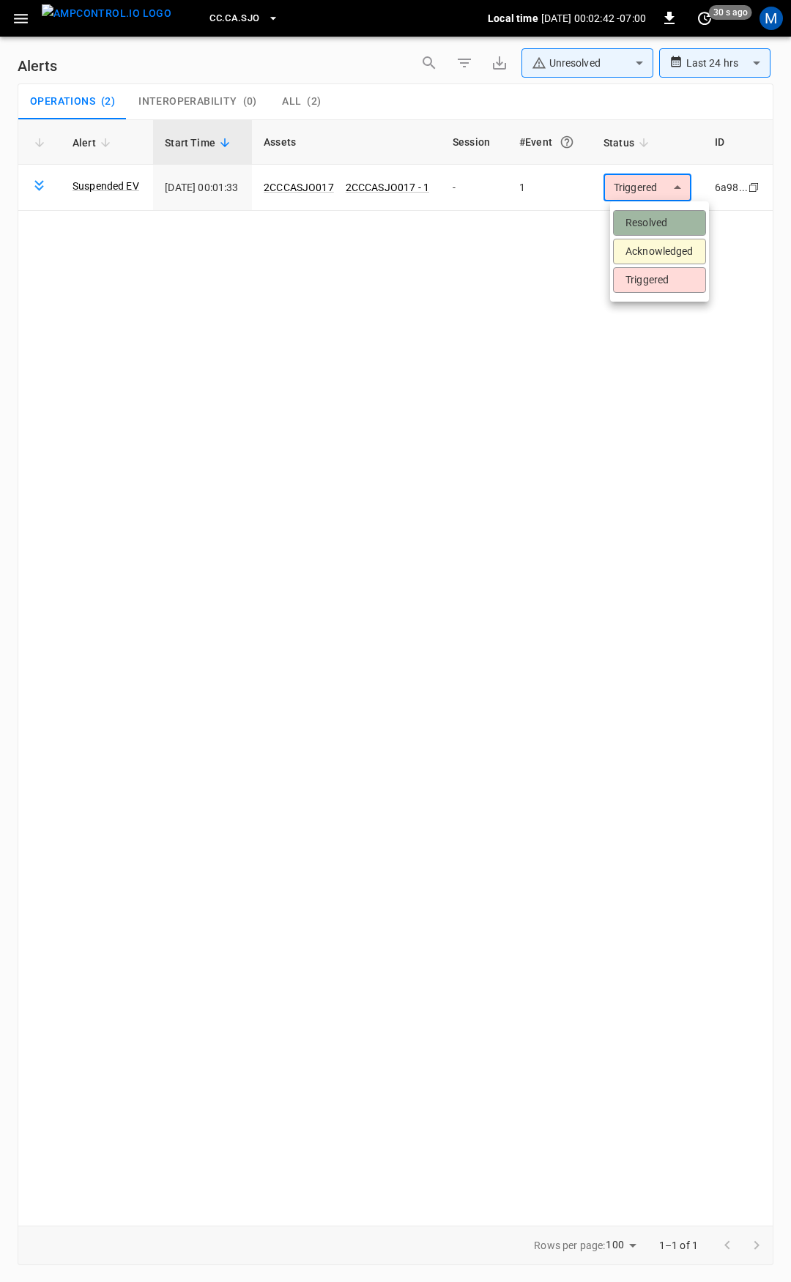
click at [669, 223] on li "Resolved" at bounding box center [659, 223] width 93 height 26
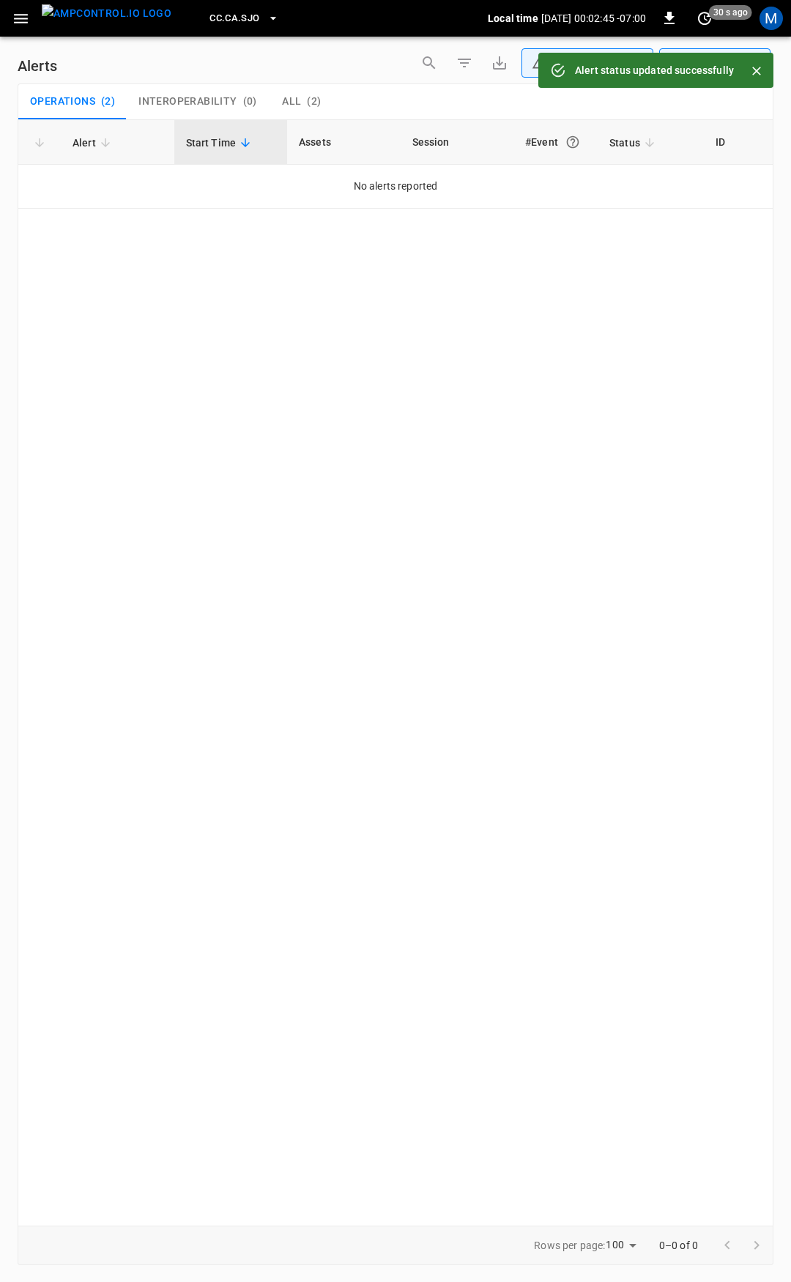
click at [18, 23] on icon "button" at bounding box center [21, 19] width 18 height 18
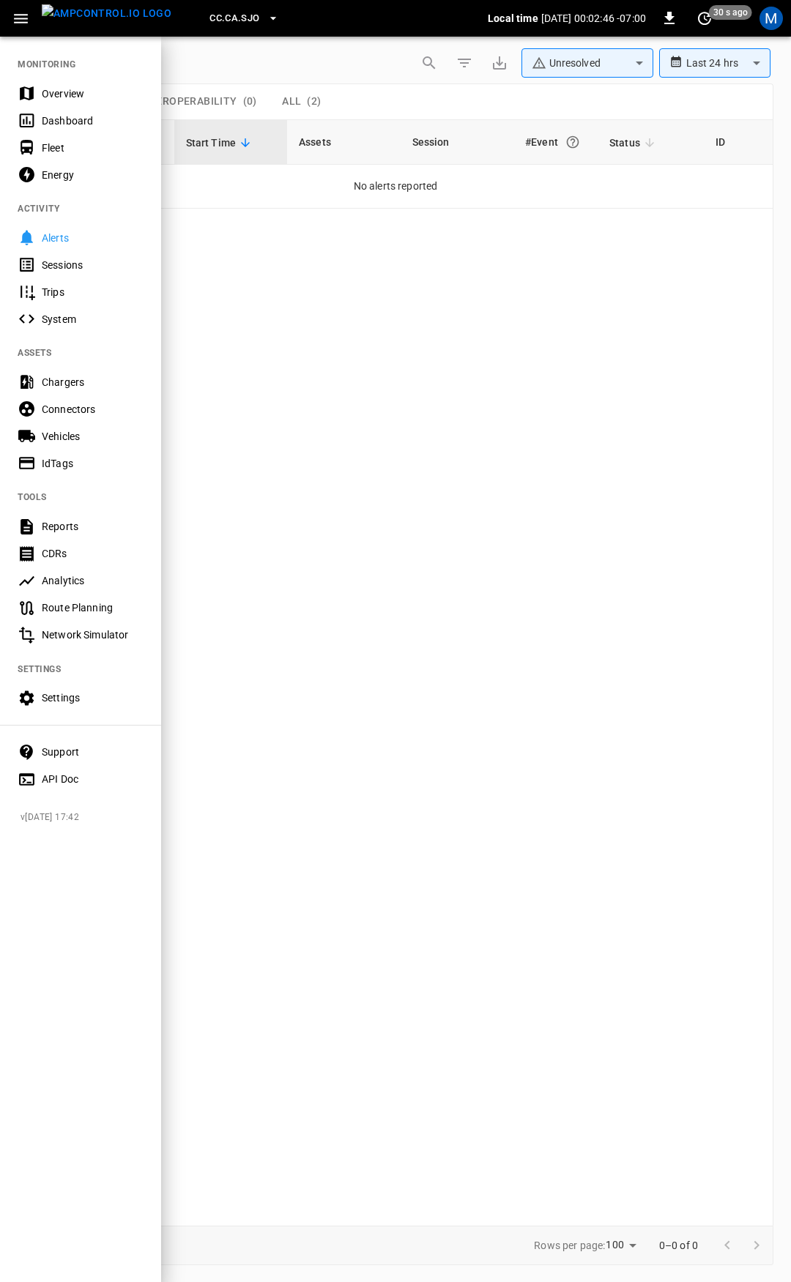
click at [85, 94] on div "Overview" at bounding box center [93, 93] width 102 height 15
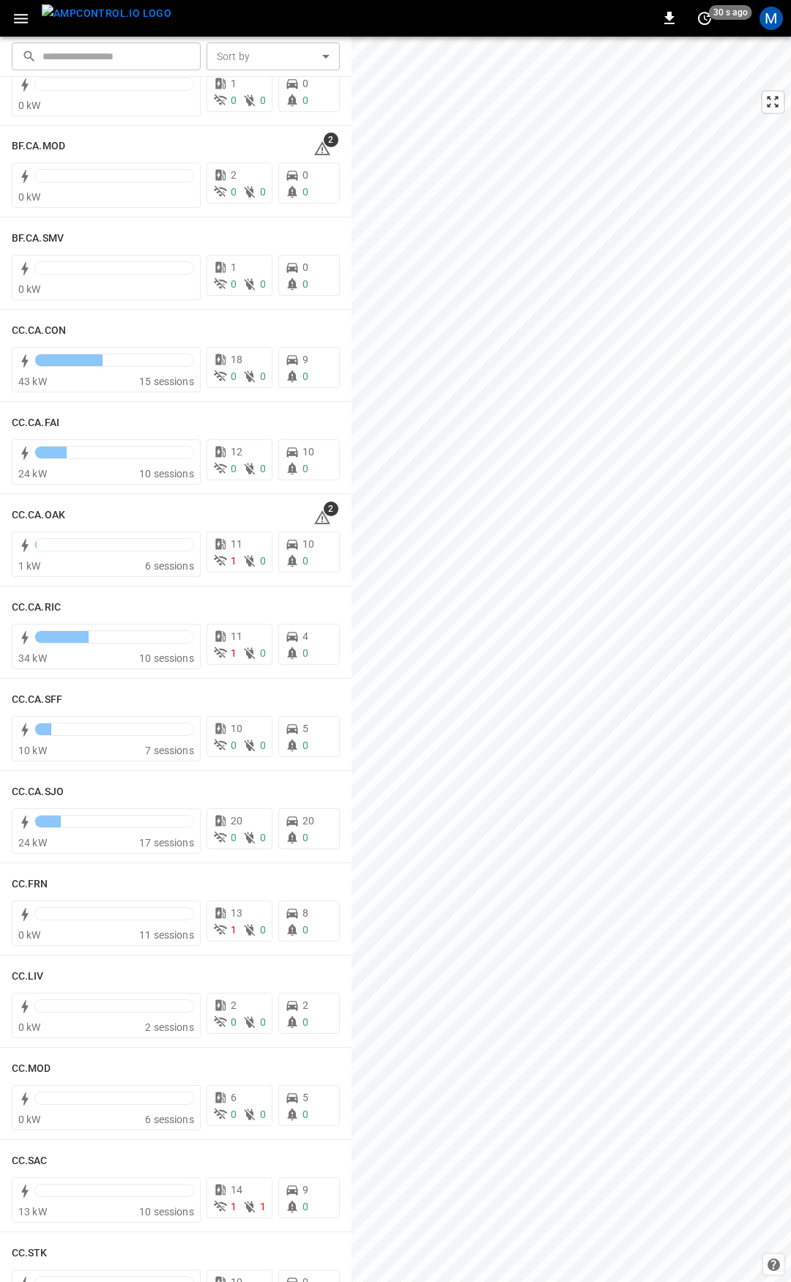
scroll to position [70, 0]
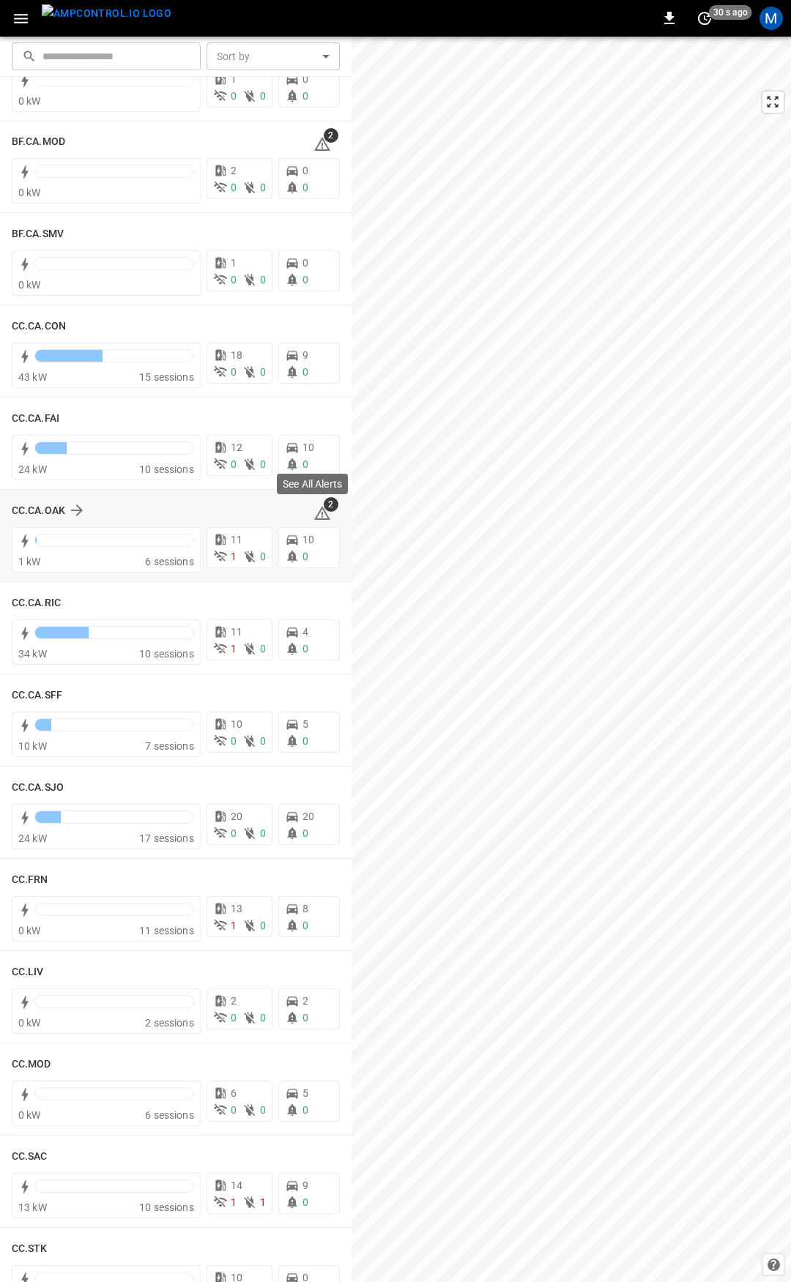
click at [314, 508] on icon at bounding box center [322, 513] width 16 height 14
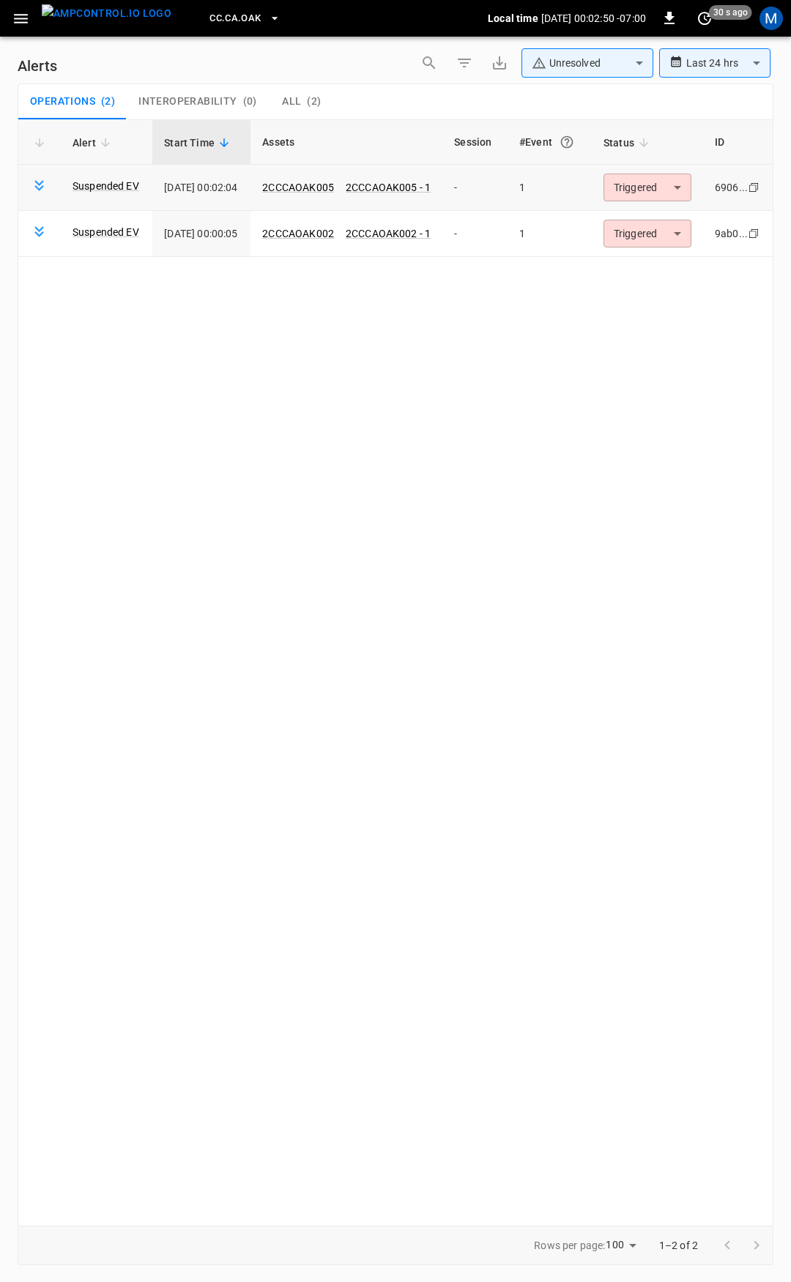
click at [662, 183] on body "**********" at bounding box center [395, 638] width 791 height 1277
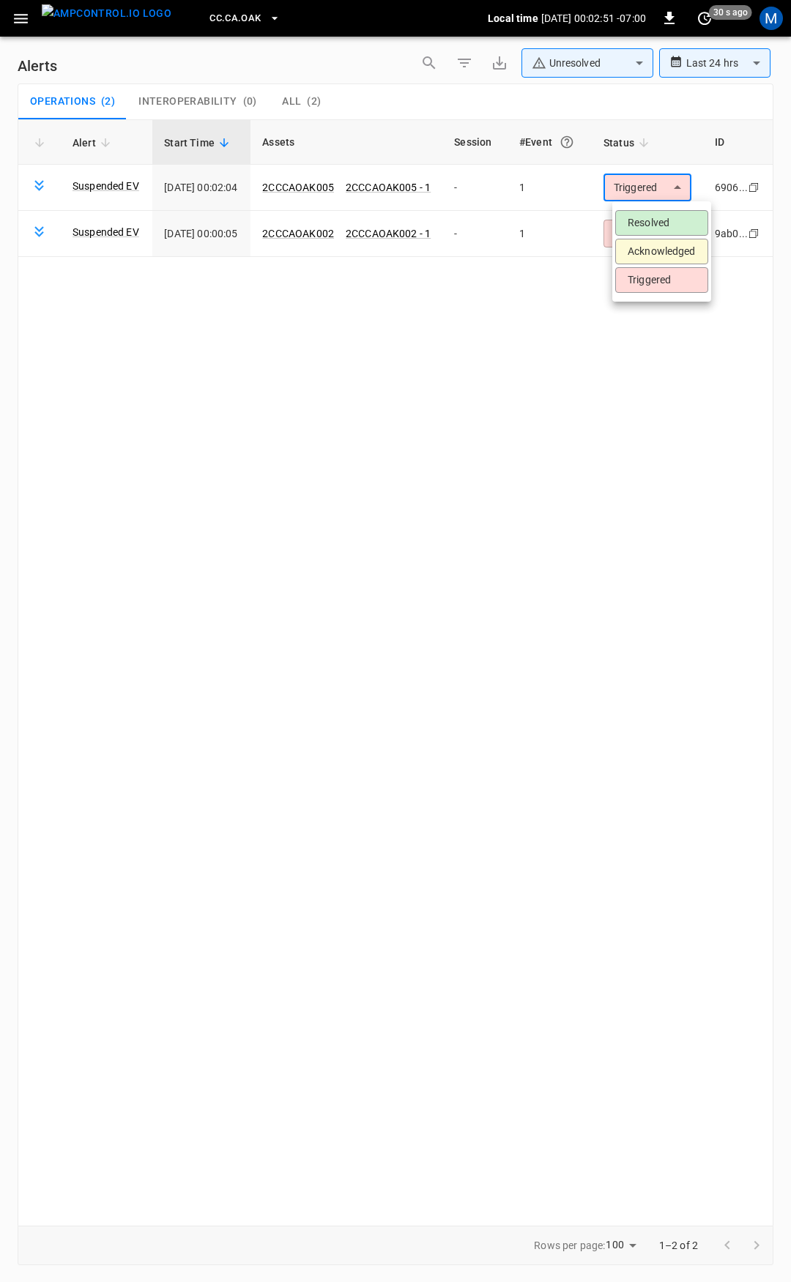
click at [668, 208] on ul "Resolved Acknowledged Triggered" at bounding box center [661, 251] width 99 height 100
click at [681, 244] on li "Acknowledged" at bounding box center [661, 252] width 93 height 26
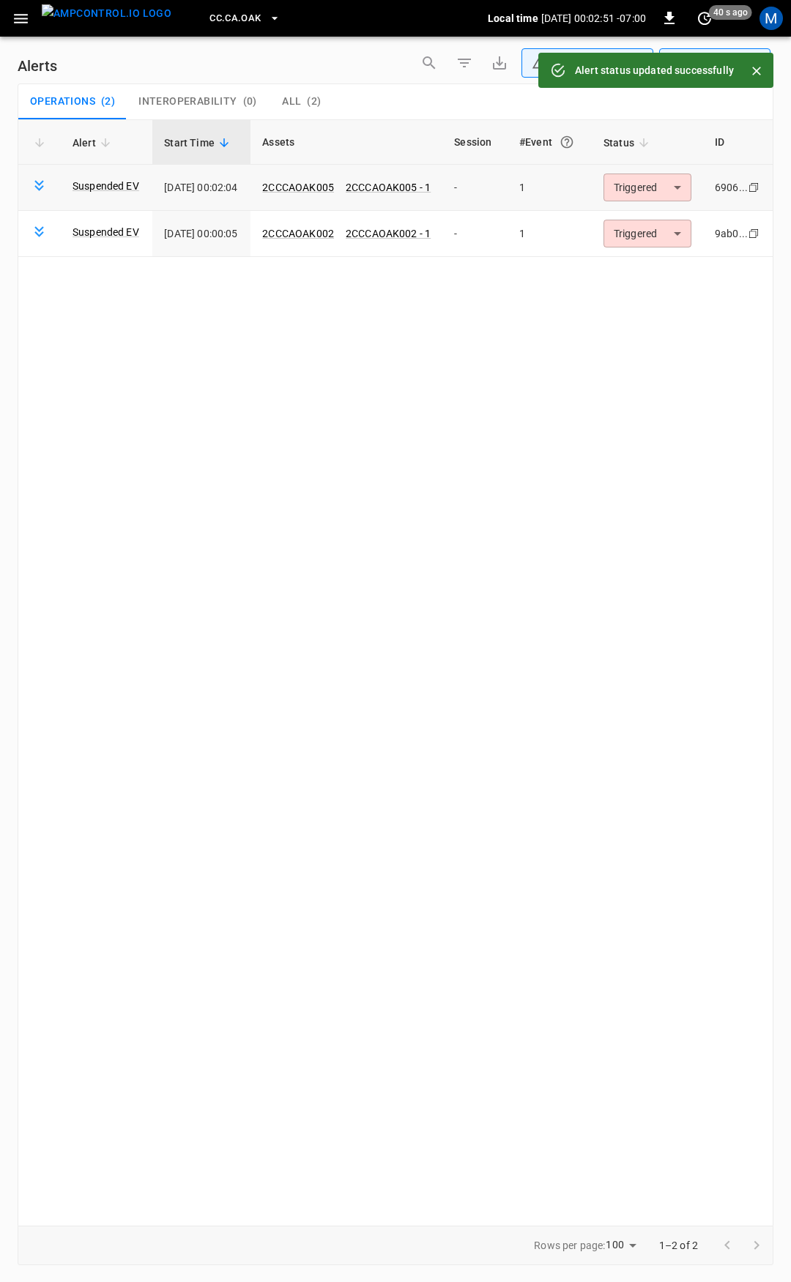
drag, startPoint x: 680, startPoint y: 231, endPoint x: 668, endPoint y: 195, distance: 38.4
type input "**********"
click at [668, 194] on body "**********" at bounding box center [395, 638] width 791 height 1277
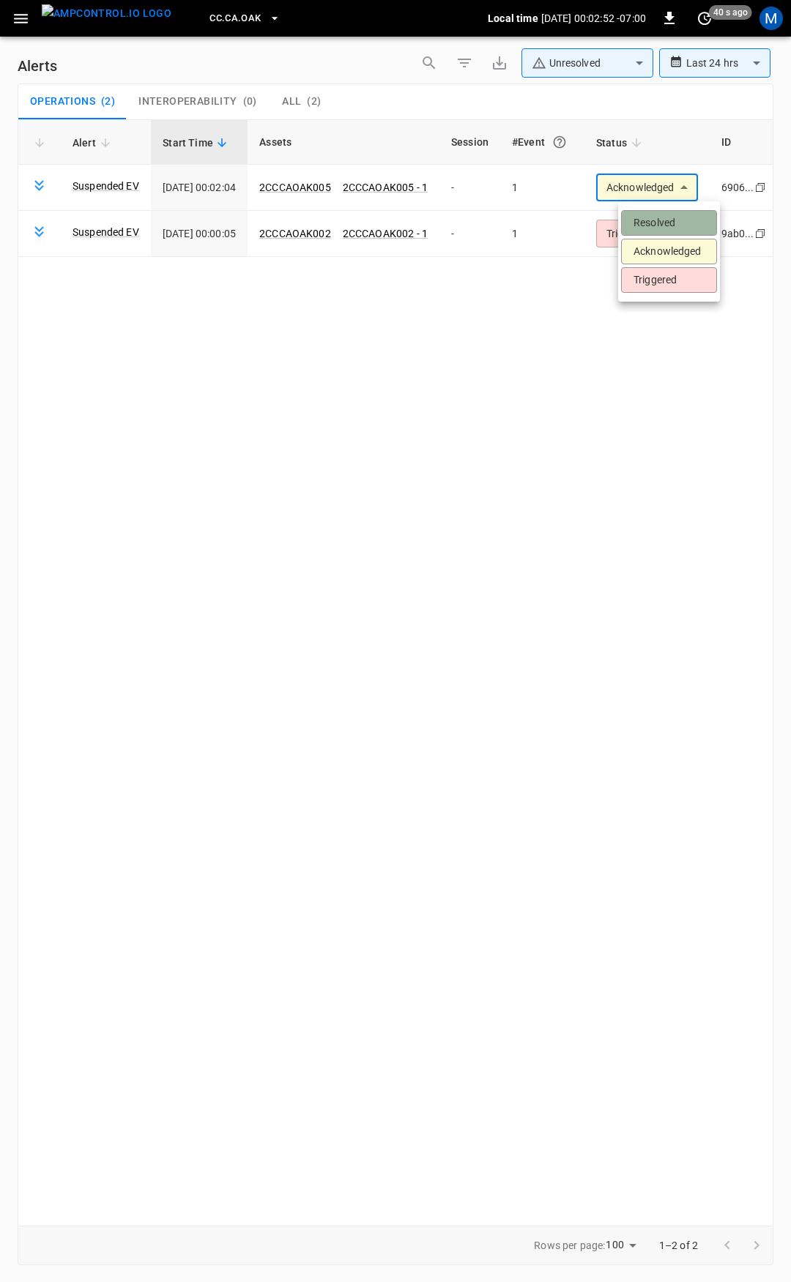
click at [665, 219] on li "Resolved" at bounding box center [669, 223] width 96 height 26
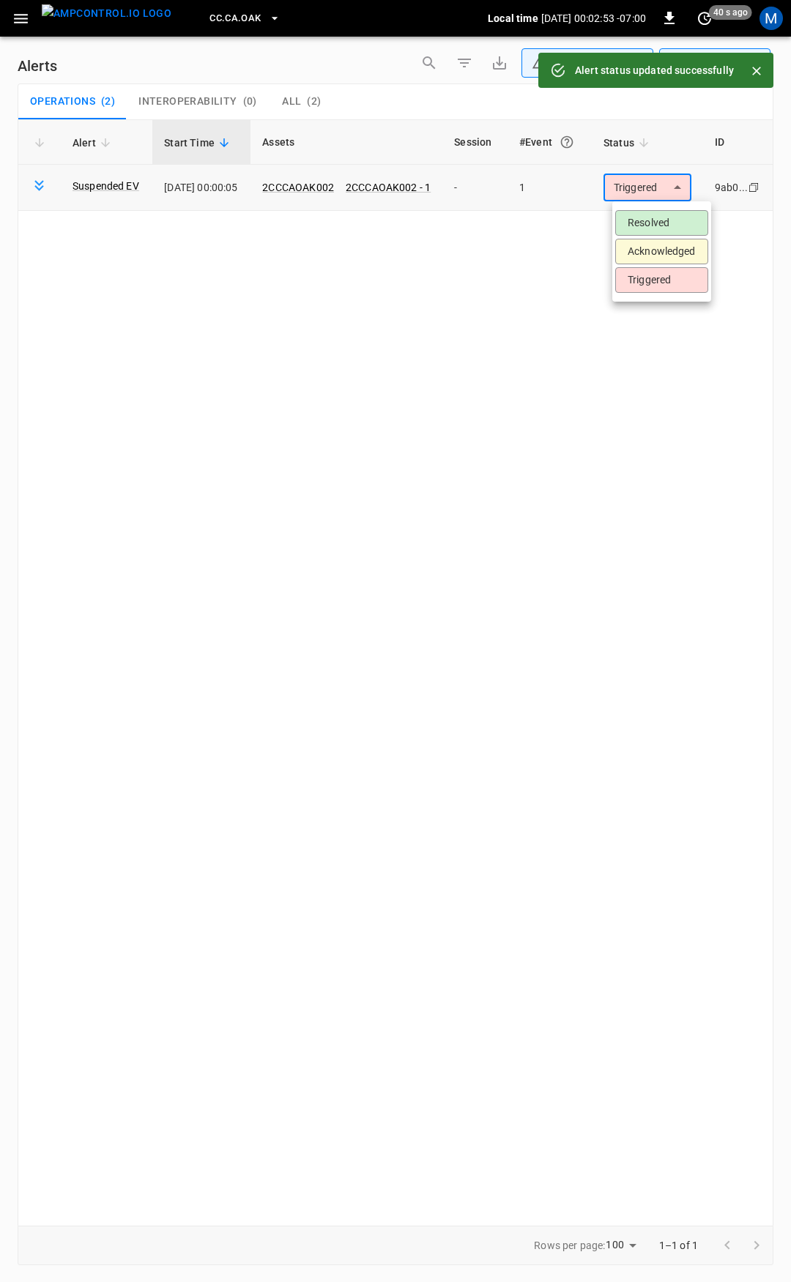
click at [666, 193] on body "**********" at bounding box center [395, 638] width 791 height 1277
click at [665, 217] on li "Resolved" at bounding box center [661, 223] width 93 height 26
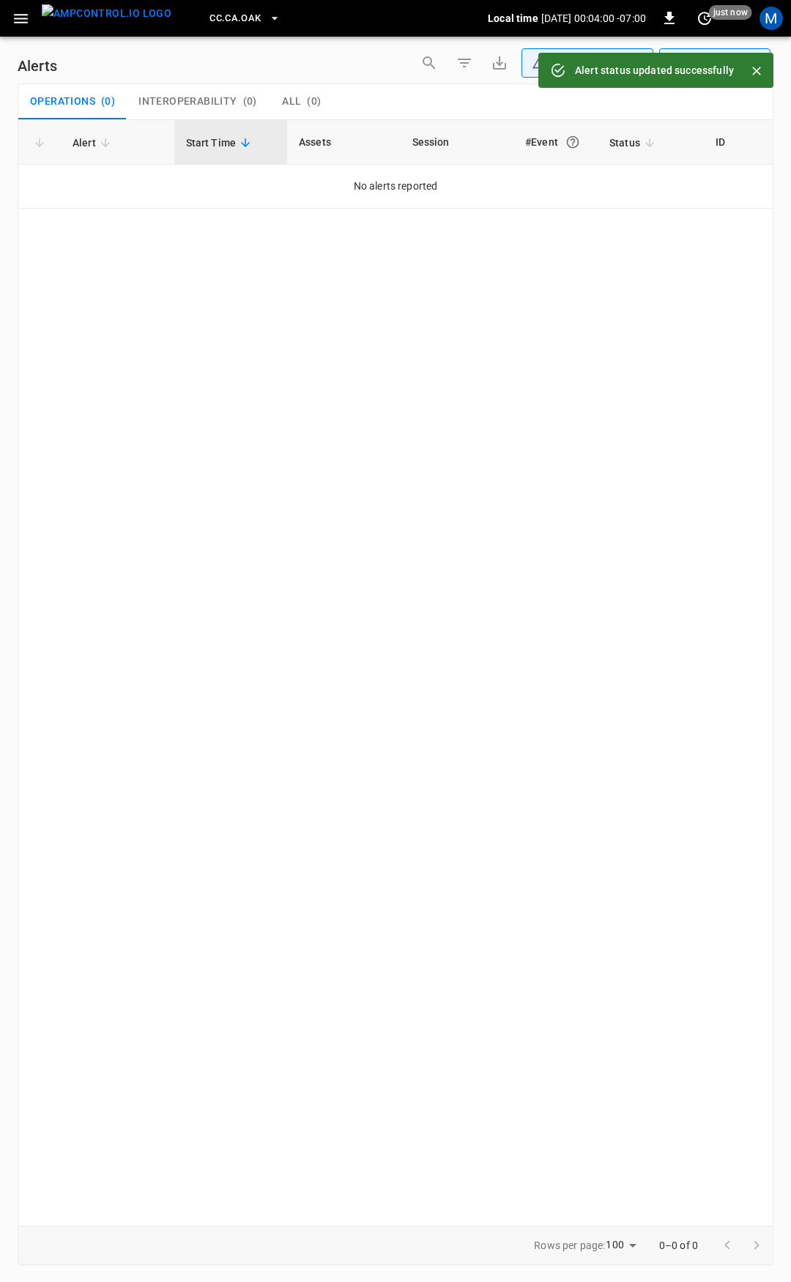
click at [15, 15] on icon "button" at bounding box center [21, 19] width 18 height 18
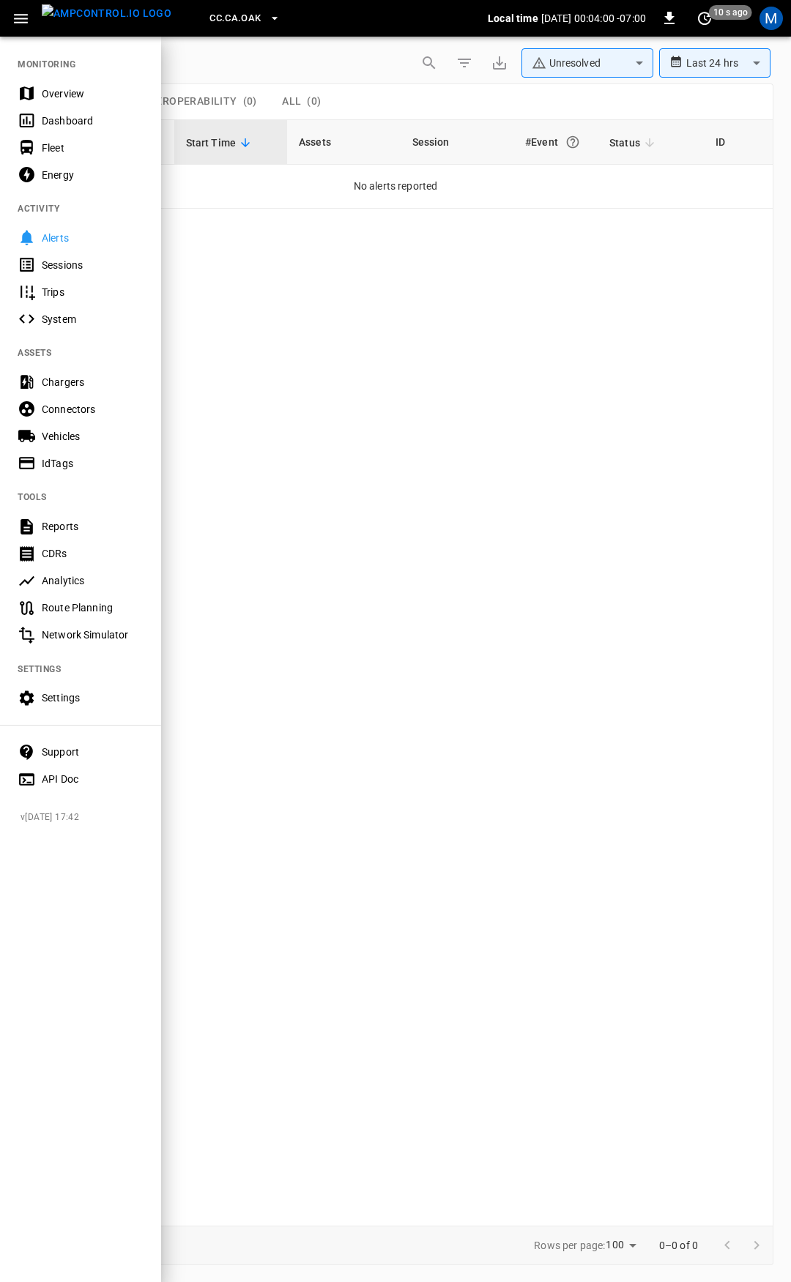
drag, startPoint x: 86, startPoint y: 90, endPoint x: 99, endPoint y: 198, distance: 108.4
click at [86, 90] on div "Overview" at bounding box center [93, 93] width 102 height 15
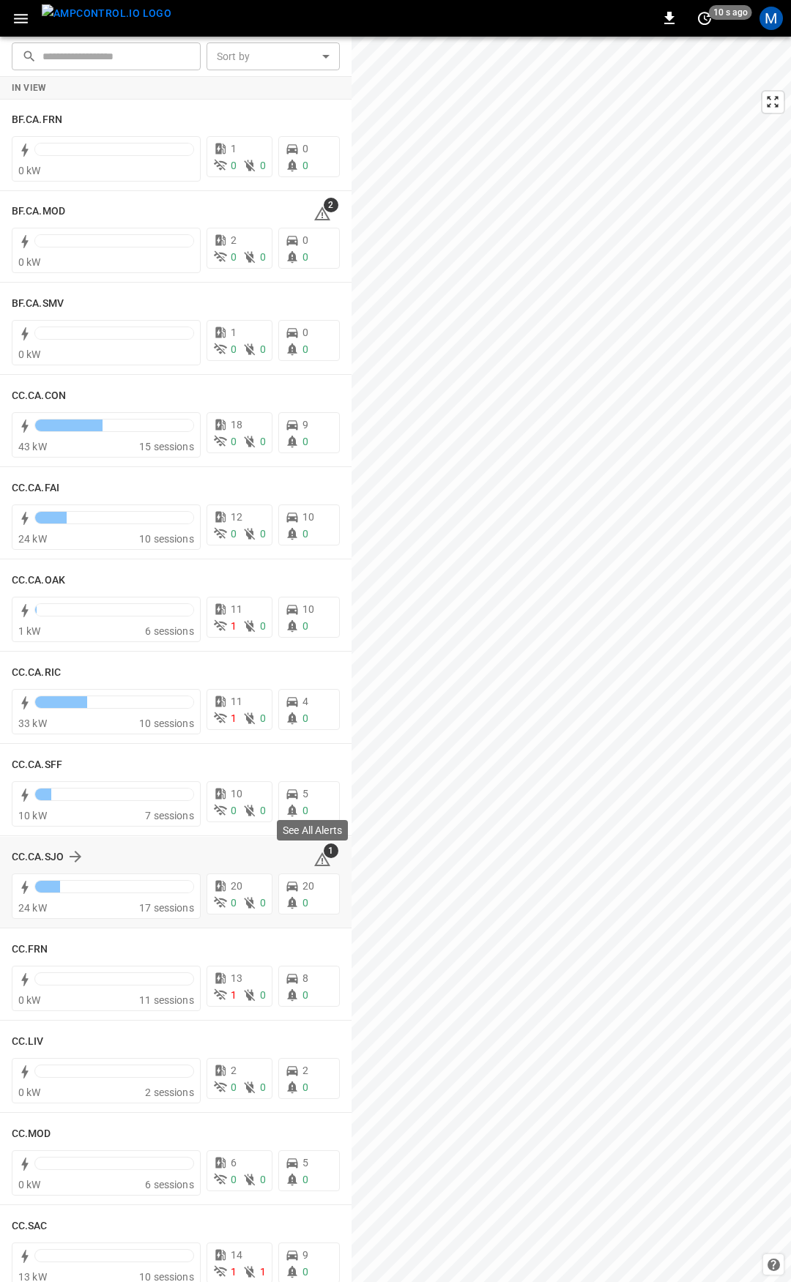
click at [321, 862] on icon at bounding box center [321, 861] width 1 height 6
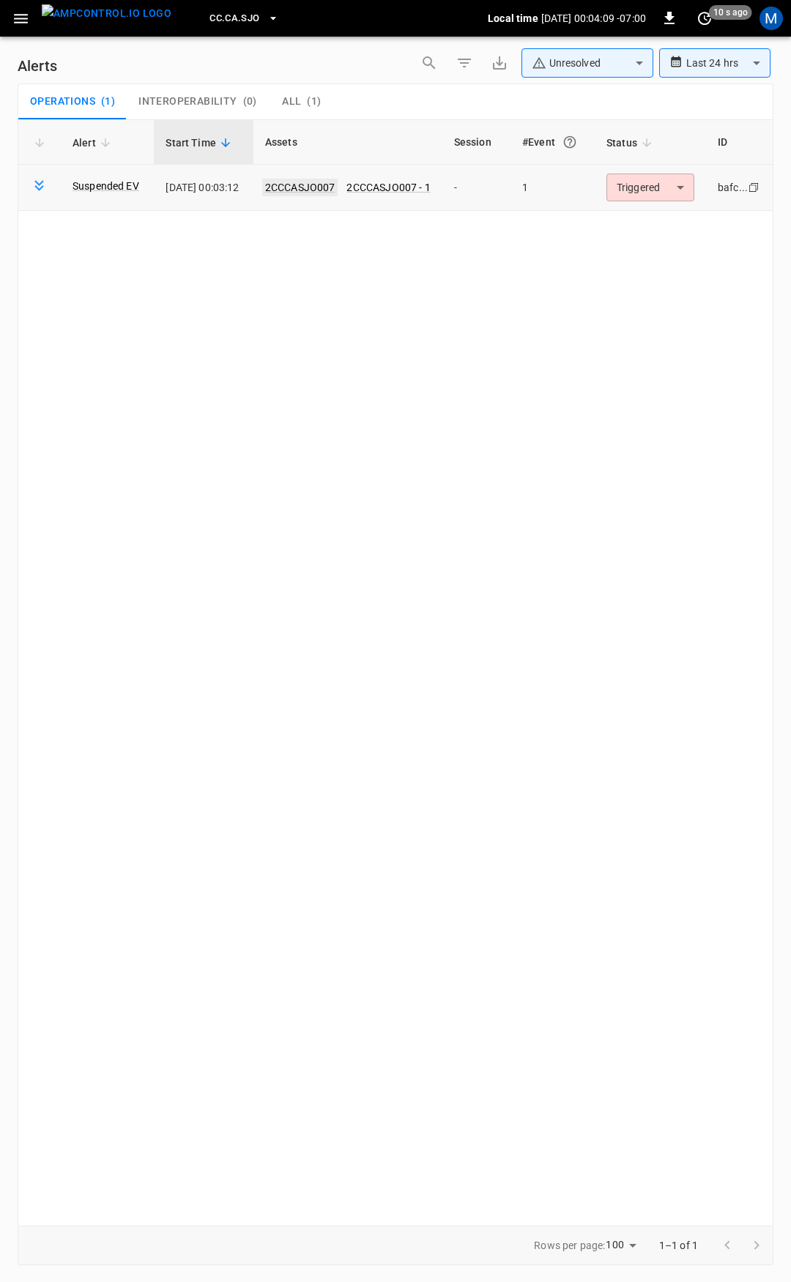
click at [335, 194] on link "2CCCASJO007" at bounding box center [300, 188] width 76 height 18
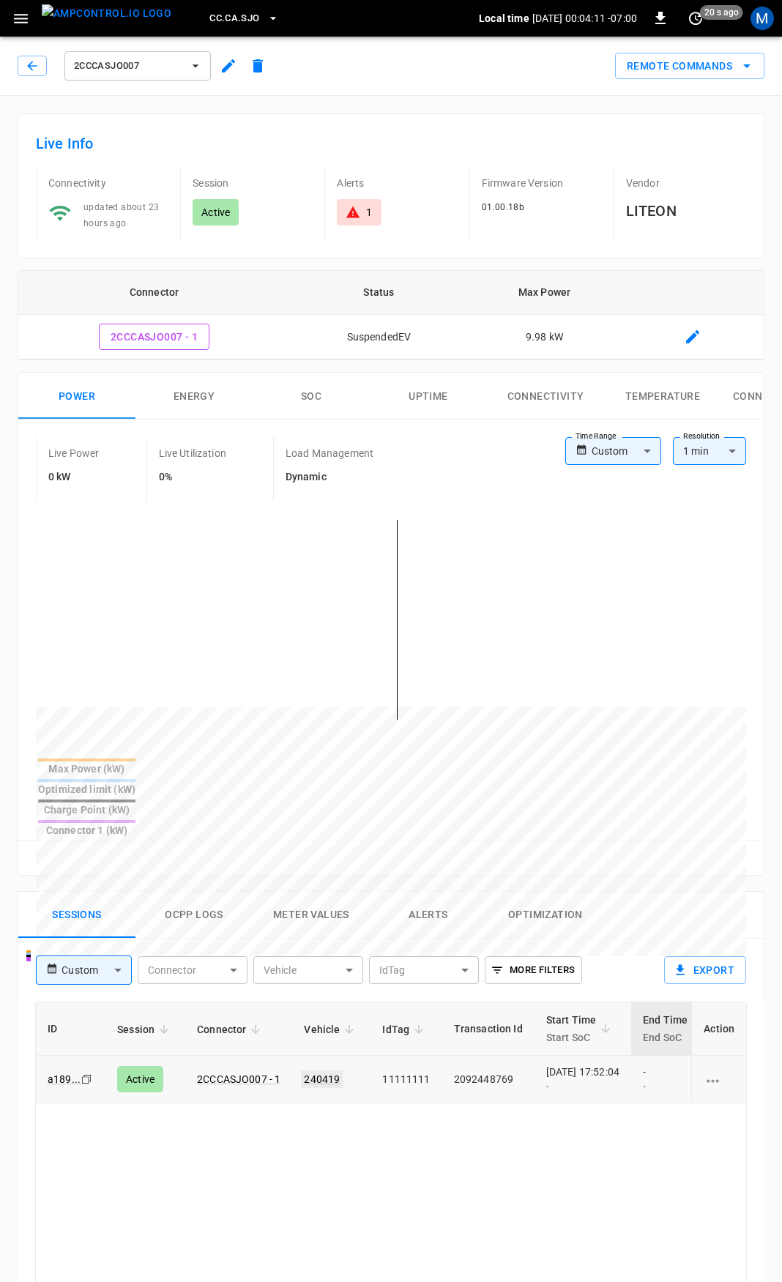
click at [325, 1070] on link "240419" at bounding box center [322, 1079] width 42 height 18
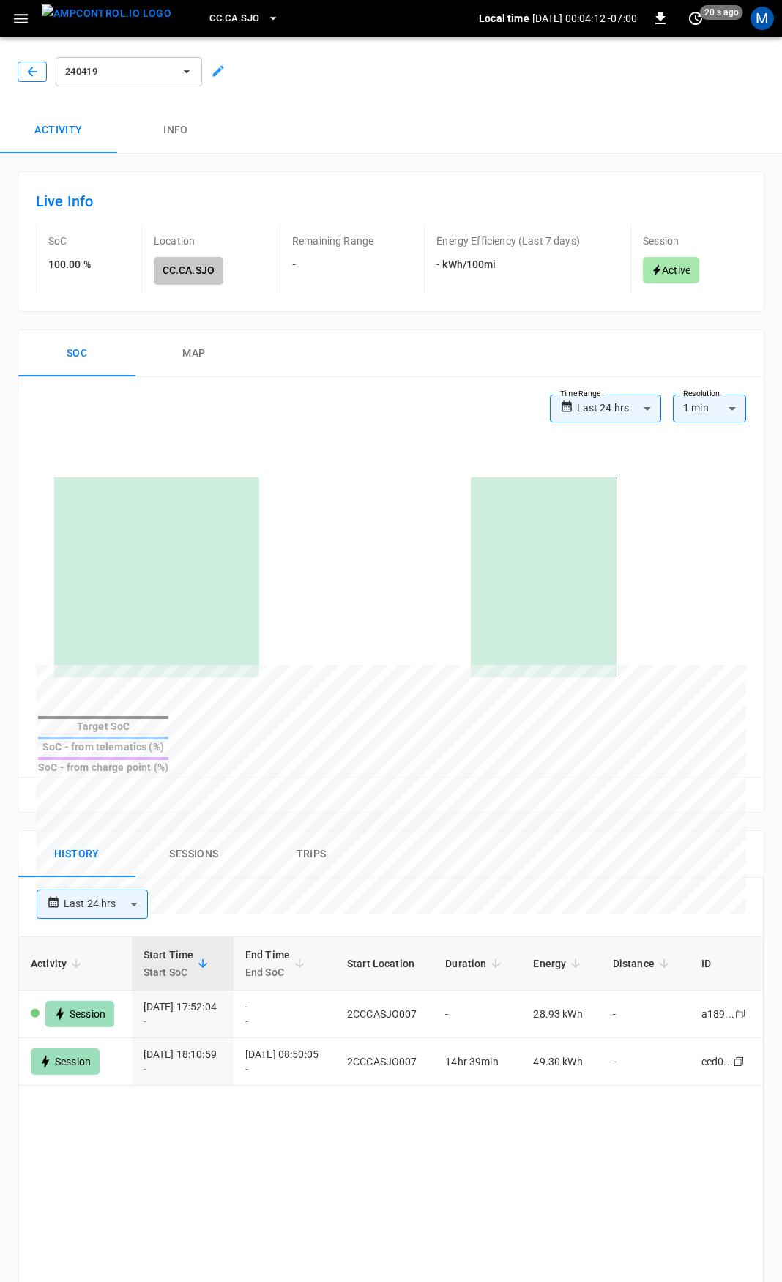
click at [31, 70] on icon "button" at bounding box center [32, 71] width 15 height 15
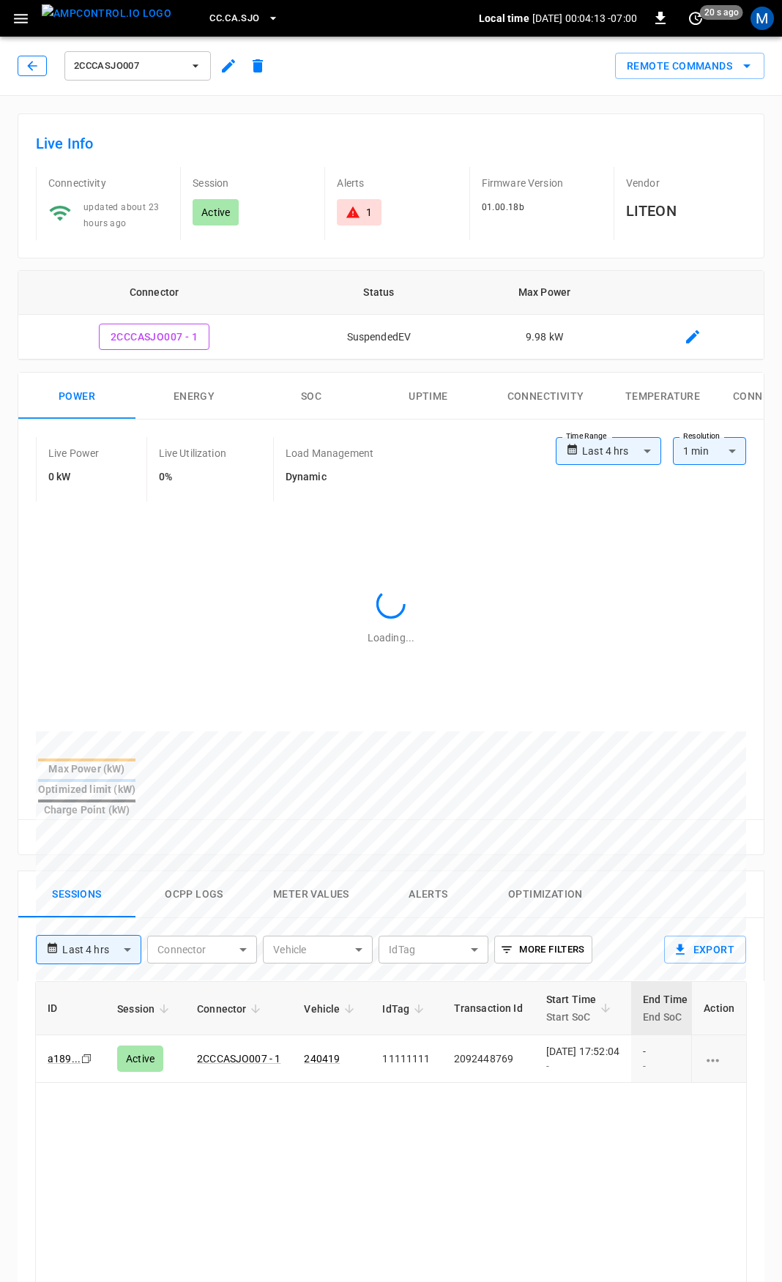
click at [34, 68] on icon "button" at bounding box center [32, 66] width 15 height 15
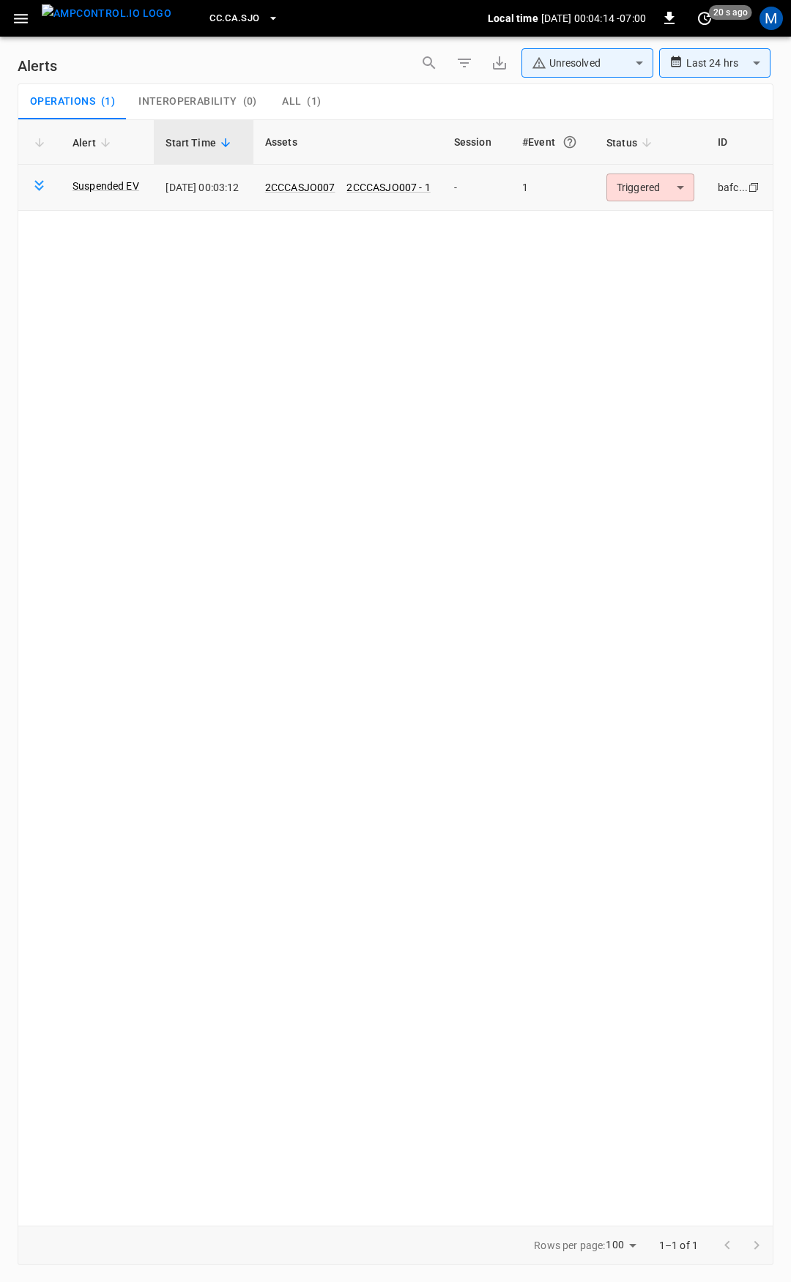
click at [650, 183] on body "**********" at bounding box center [395, 638] width 791 height 1277
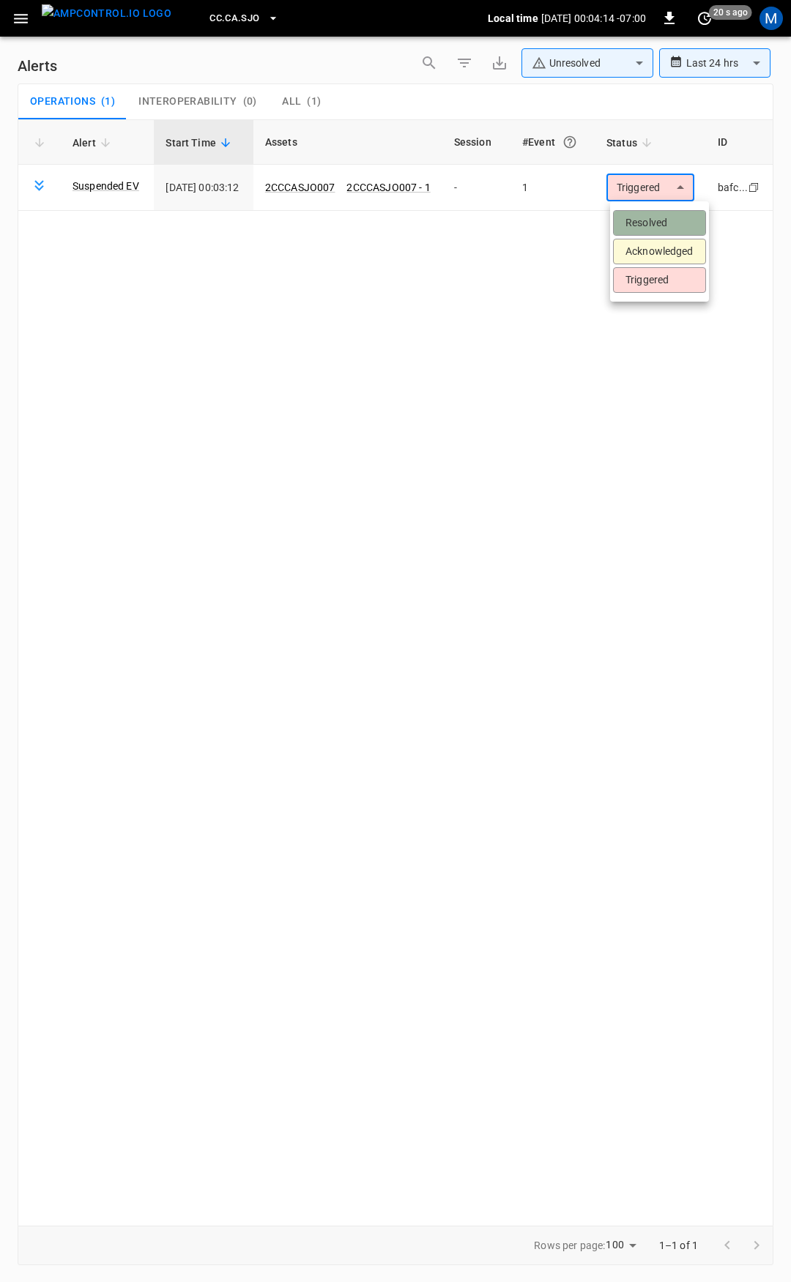
click at [659, 221] on li "Resolved" at bounding box center [659, 223] width 93 height 26
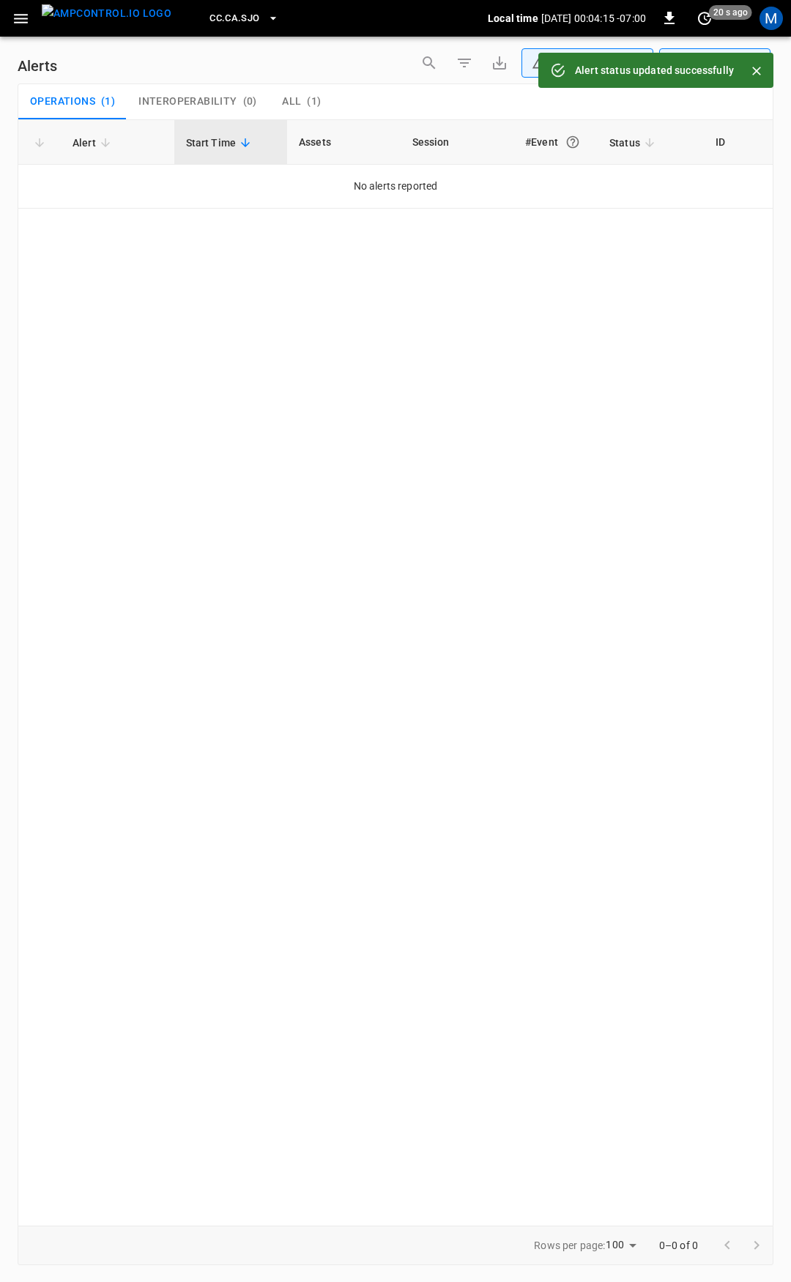
click at [13, 14] on icon "button" at bounding box center [21, 19] width 18 height 18
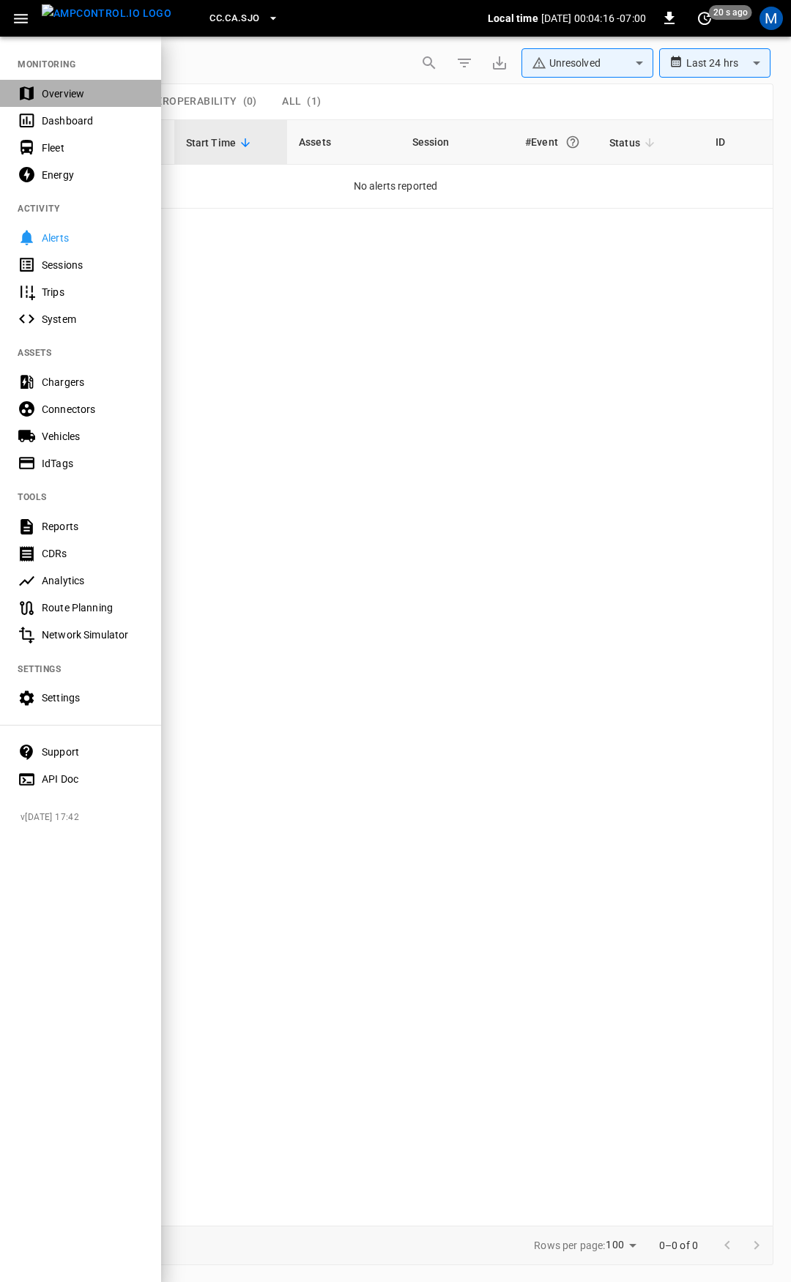
click at [77, 87] on div "Overview" at bounding box center [93, 93] width 102 height 15
